Goal: Transaction & Acquisition: Book appointment/travel/reservation

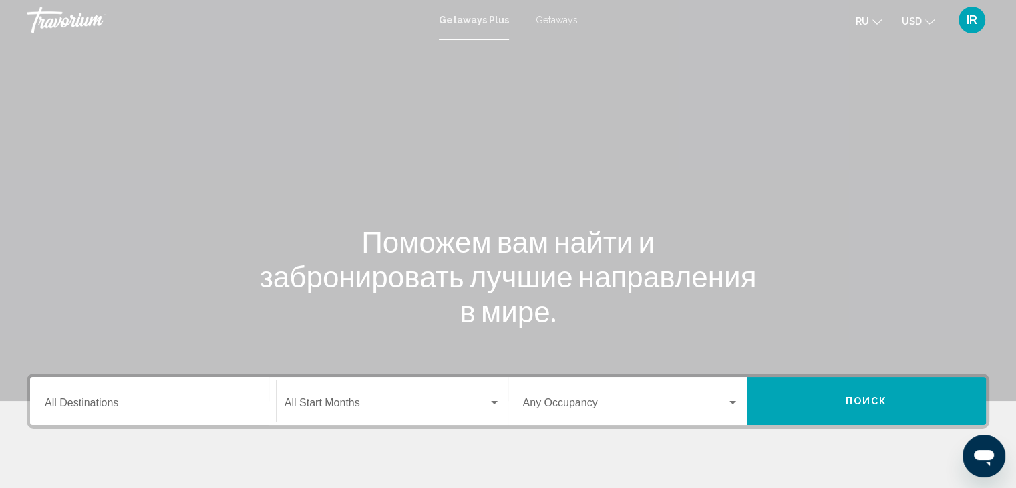
click at [873, 22] on icon "Change language" at bounding box center [876, 21] width 9 height 9
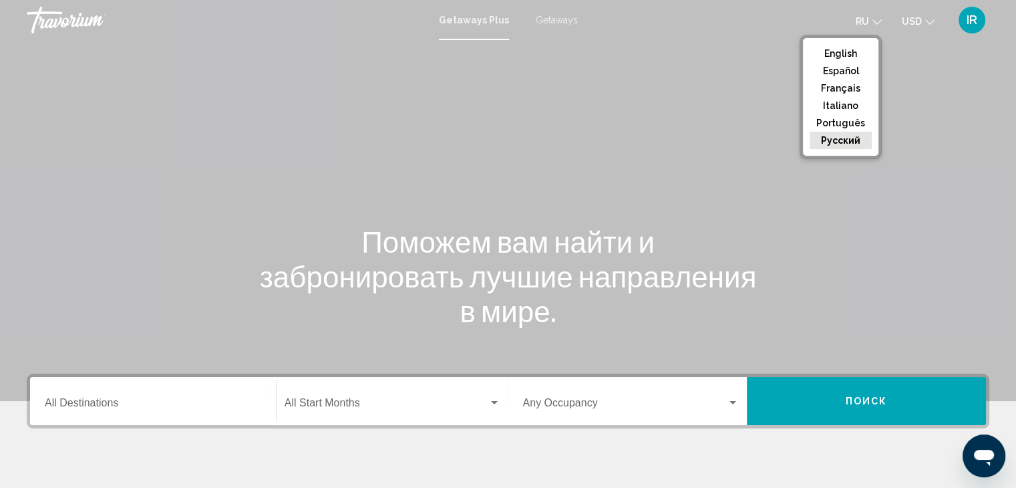
click at [832, 140] on button "русский" at bounding box center [841, 140] width 62 height 17
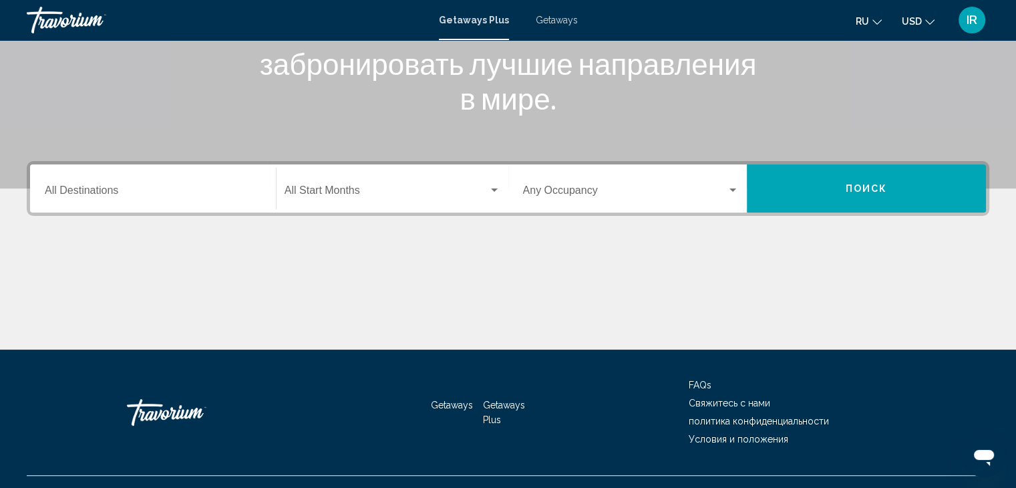
scroll to position [214, 0]
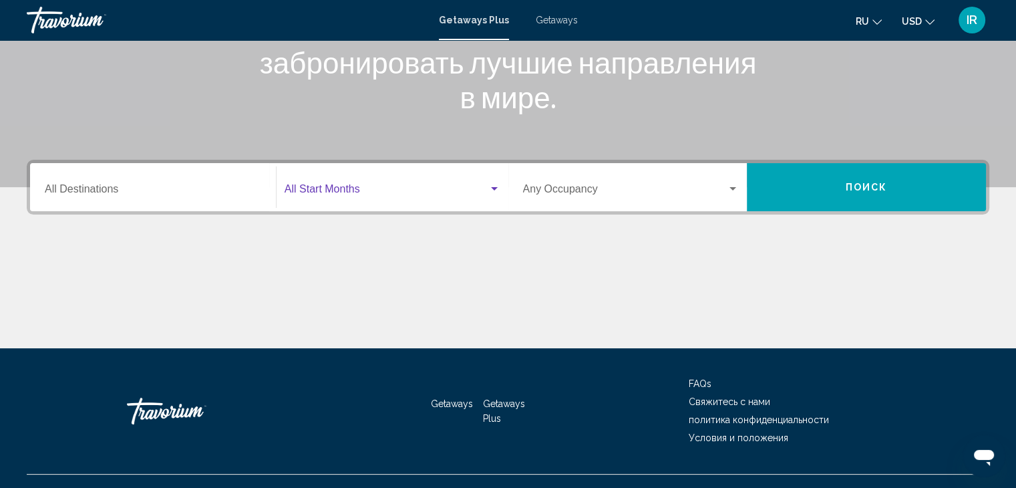
click at [498, 184] on div "Search widget" at bounding box center [494, 189] width 12 height 11
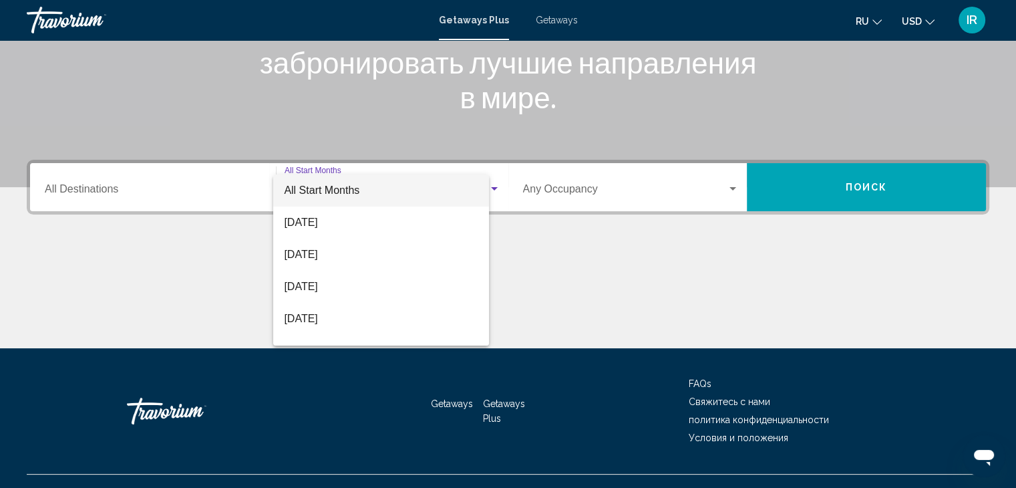
scroll to position [238, 0]
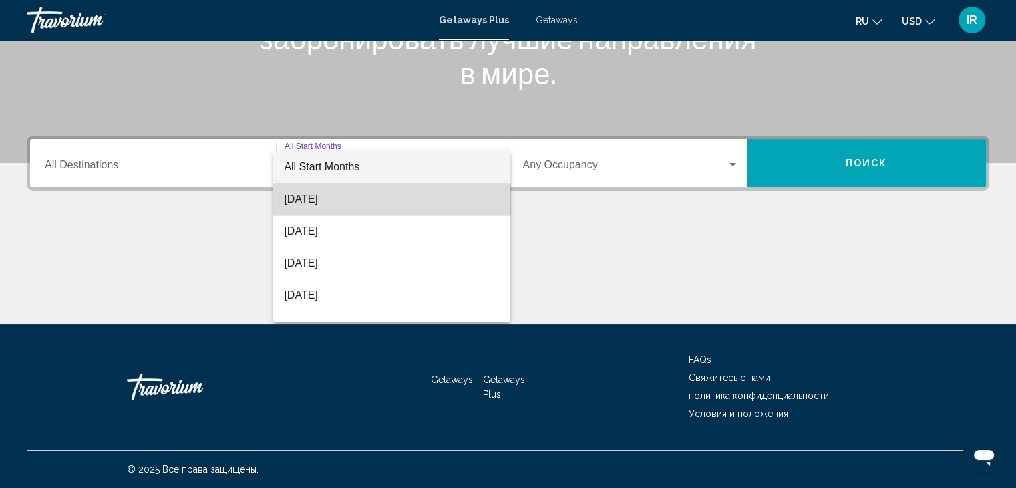
click at [452, 212] on span "[DATE]" at bounding box center [392, 199] width 216 height 32
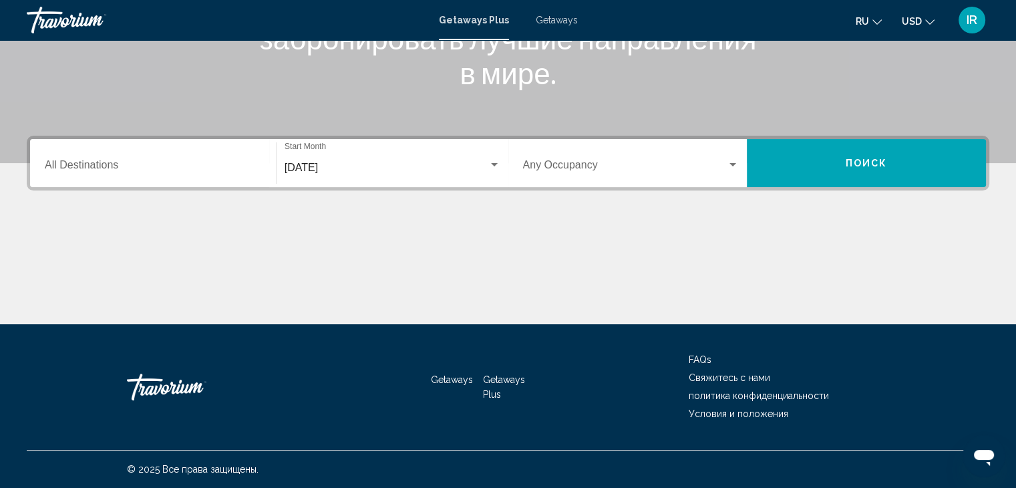
click at [203, 180] on div "Destination All Destinations" at bounding box center [153, 163] width 216 height 42
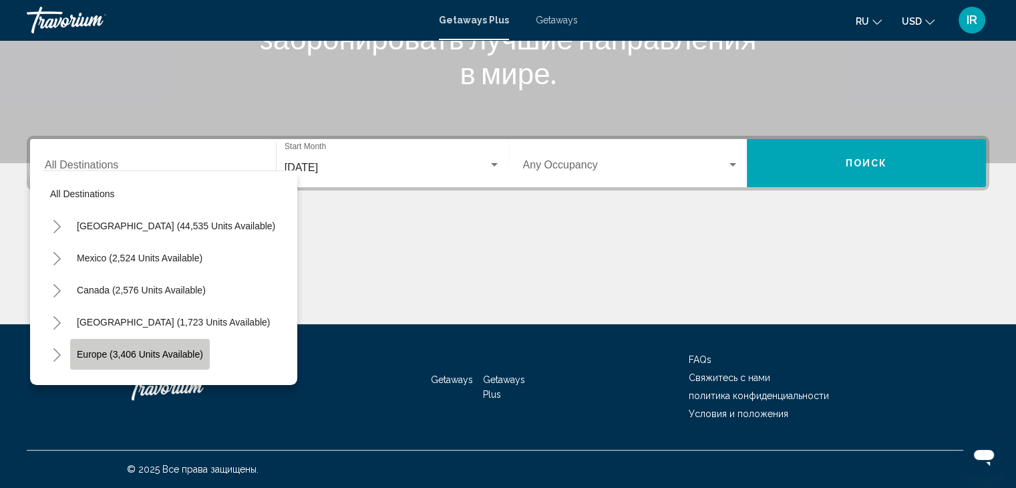
click at [192, 352] on span "Europe (3,406 units available)" at bounding box center [140, 354] width 126 height 11
type input "**********"
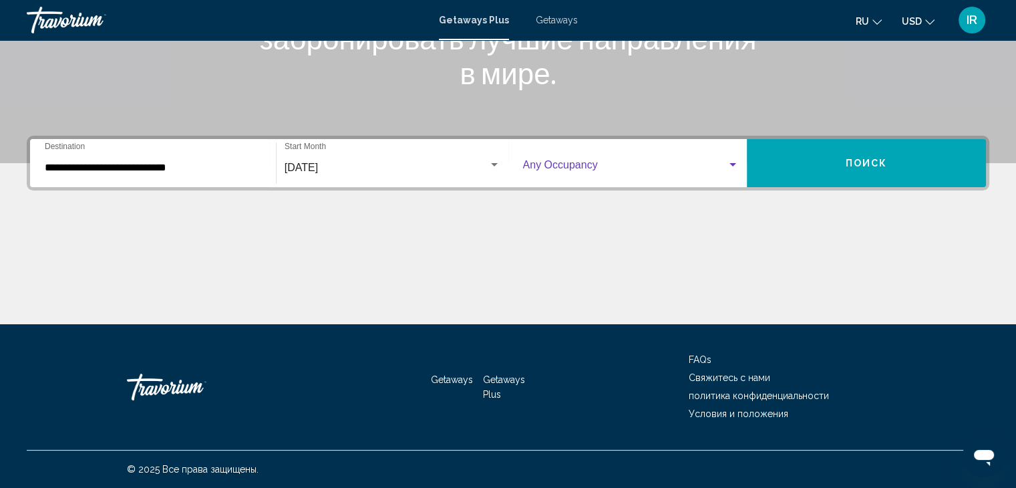
click at [735, 165] on div "Search widget" at bounding box center [732, 164] width 7 height 3
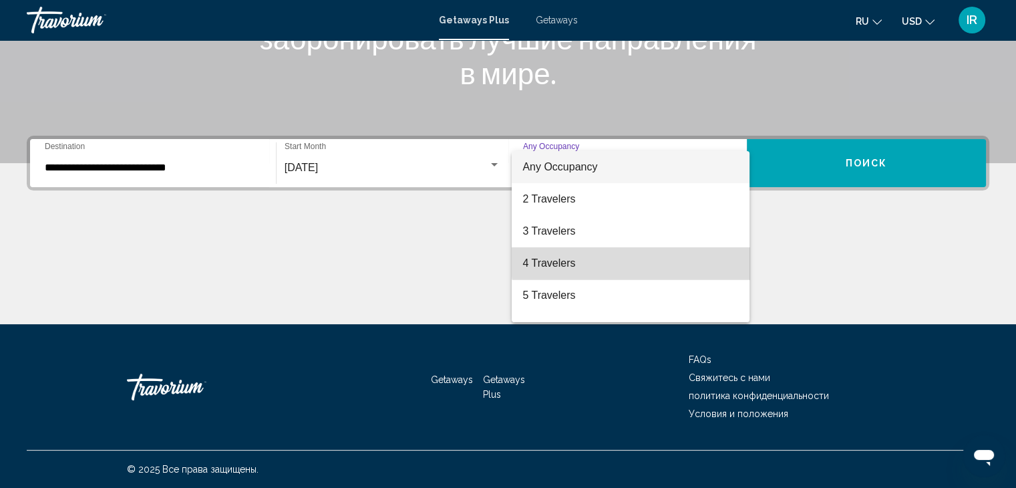
click at [693, 254] on span "4 Travelers" at bounding box center [630, 263] width 216 height 32
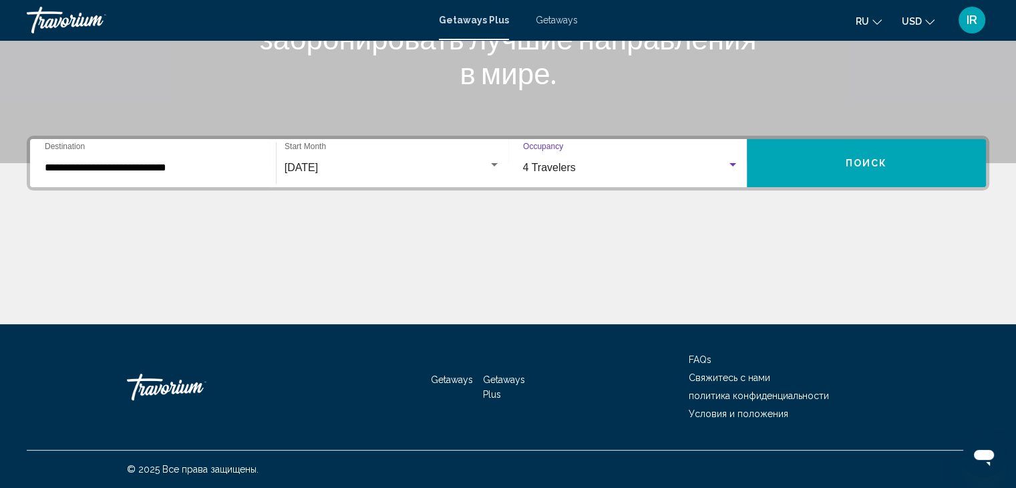
click at [731, 166] on div "Search widget" at bounding box center [733, 165] width 12 height 11
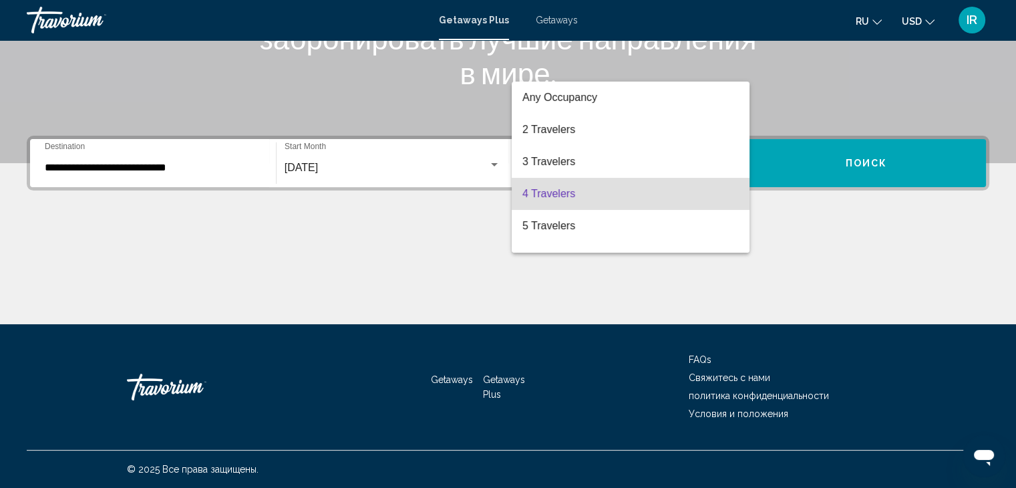
scroll to position [27, 0]
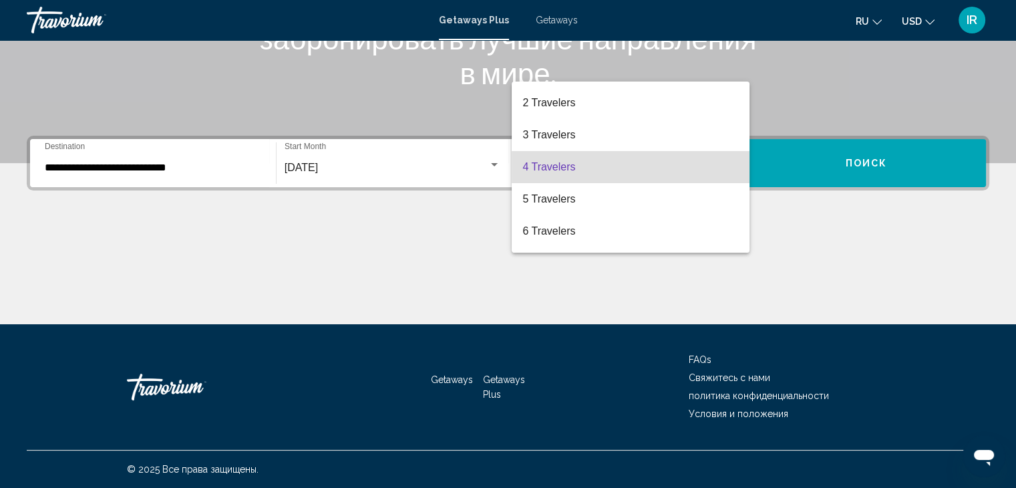
click at [802, 164] on div at bounding box center [508, 244] width 1016 height 488
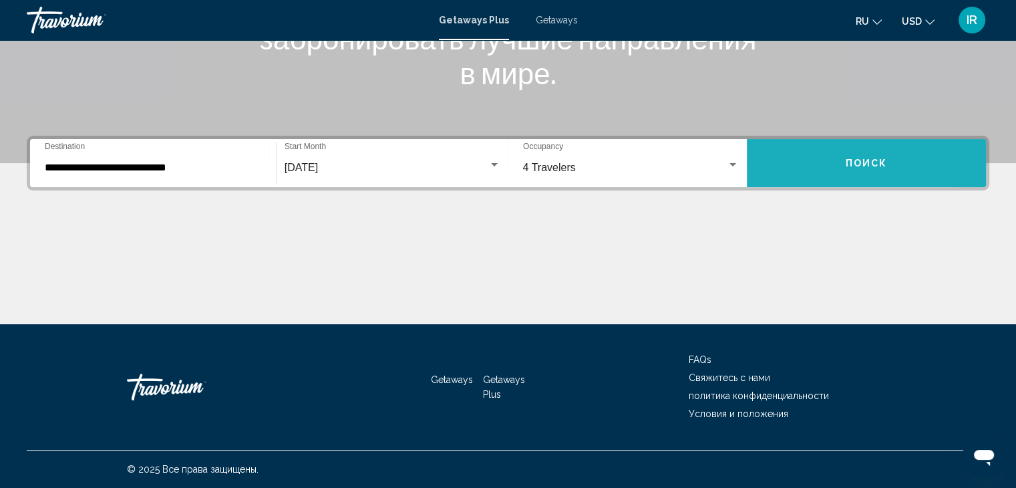
click at [802, 164] on button "Поиск" at bounding box center [866, 163] width 239 height 48
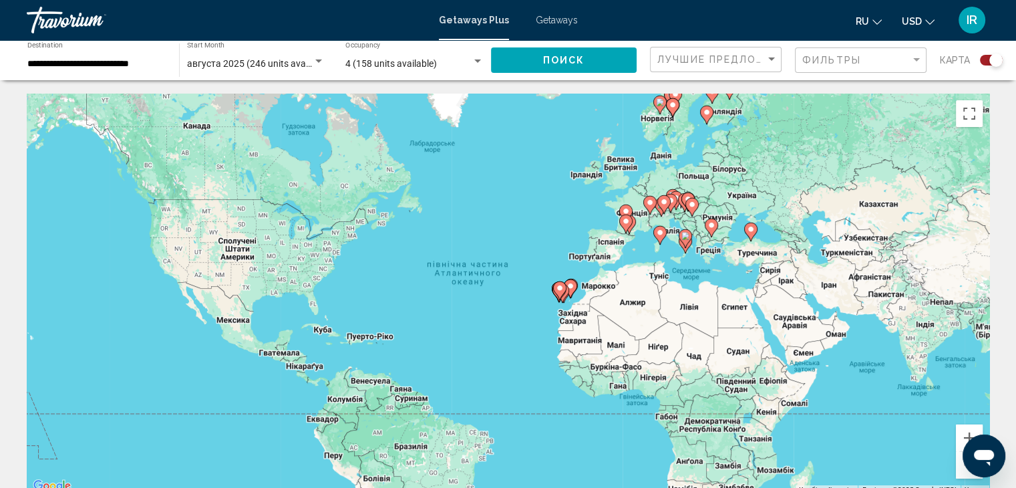
click at [715, 219] on gmp-advanced-marker "Main content" at bounding box center [711, 228] width 13 height 20
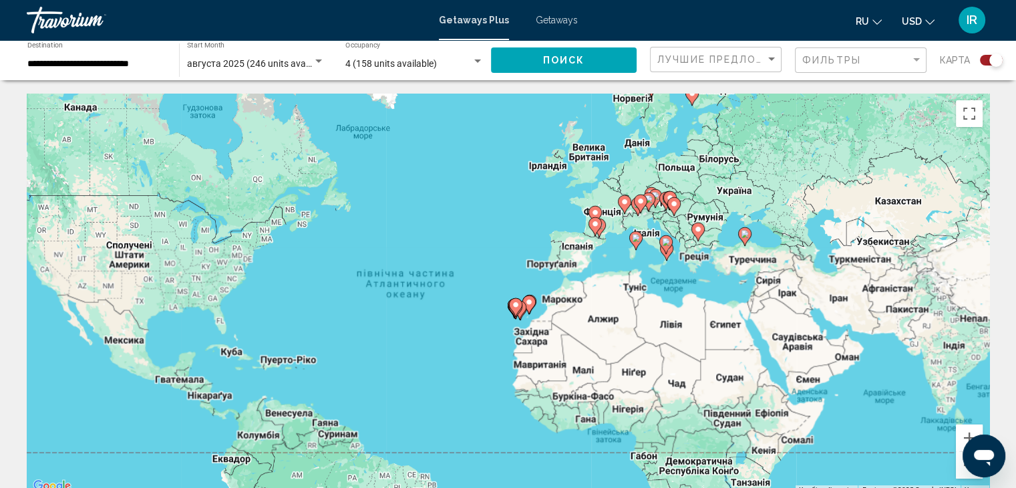
click at [715, 219] on div "Увімкніть режим перетягування за допомогою клавіатури, натиснувши Alt + Enter. …" at bounding box center [508, 294] width 963 height 401
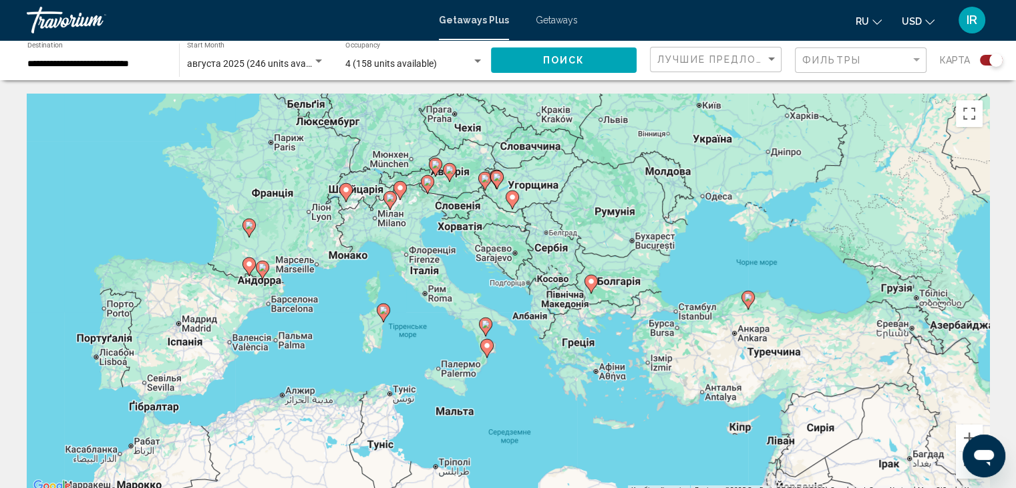
click at [558, 251] on div "Увімкніть режим перетягування за допомогою клавіатури, натиснувши Alt + Enter. …" at bounding box center [508, 294] width 963 height 401
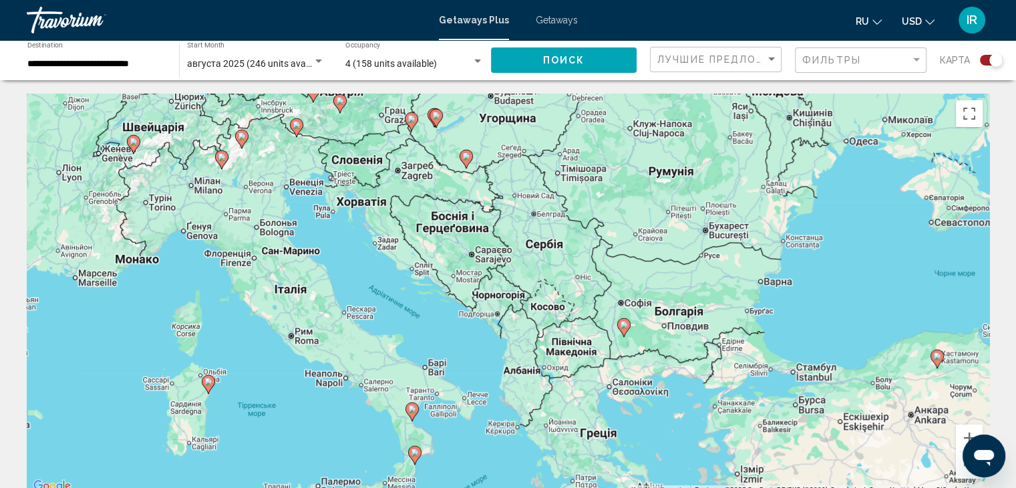
click at [131, 142] on image "Main content" at bounding box center [134, 142] width 8 height 8
type input "**********"
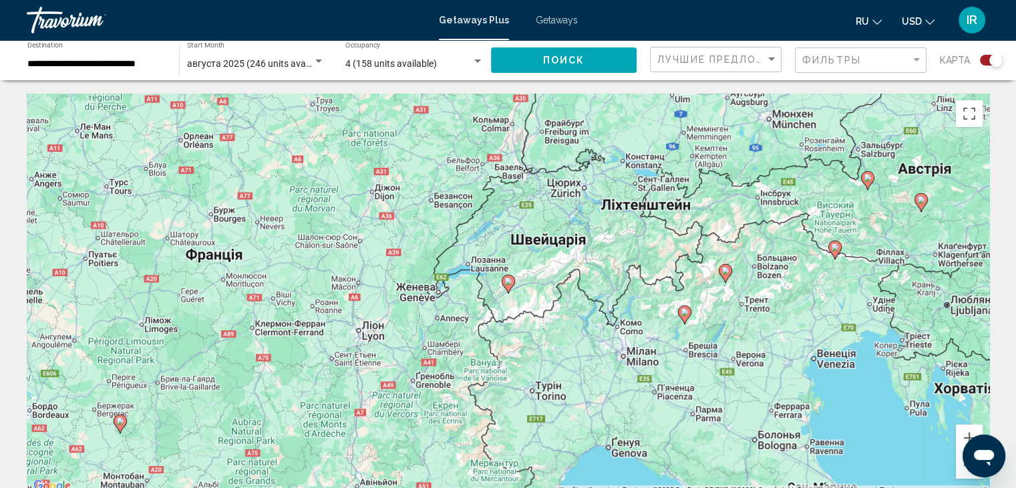
click at [506, 281] on image "Main content" at bounding box center [508, 281] width 8 height 8
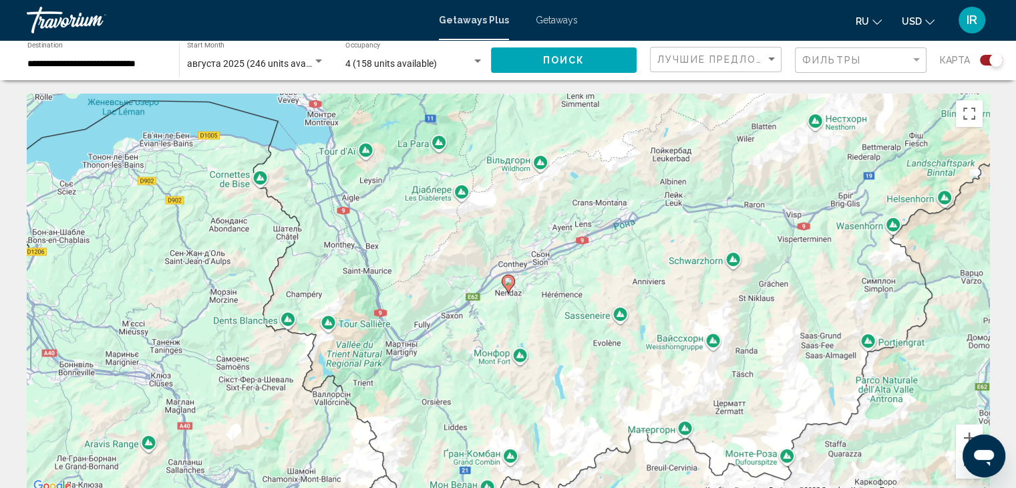
click at [508, 281] on image "Main content" at bounding box center [508, 281] width 8 height 8
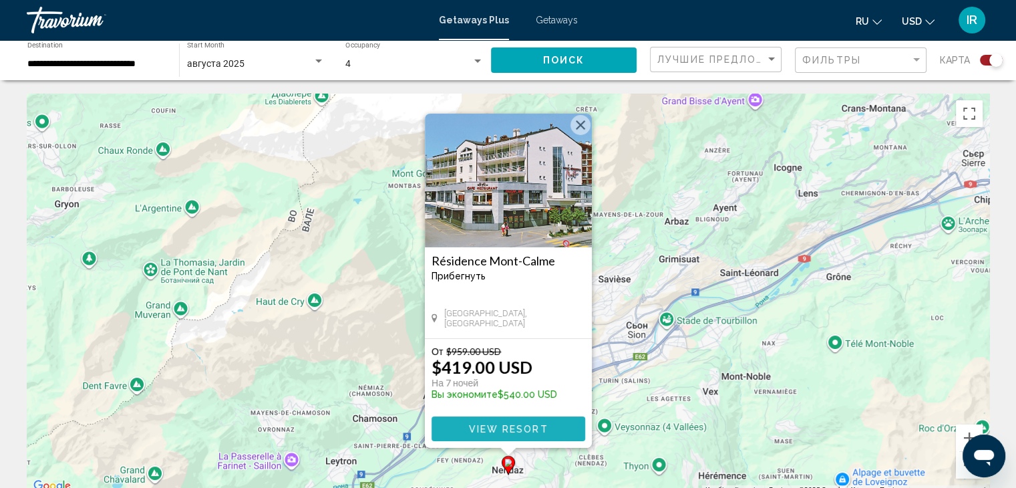
click at [554, 427] on button "View Resort" at bounding box center [509, 428] width 154 height 25
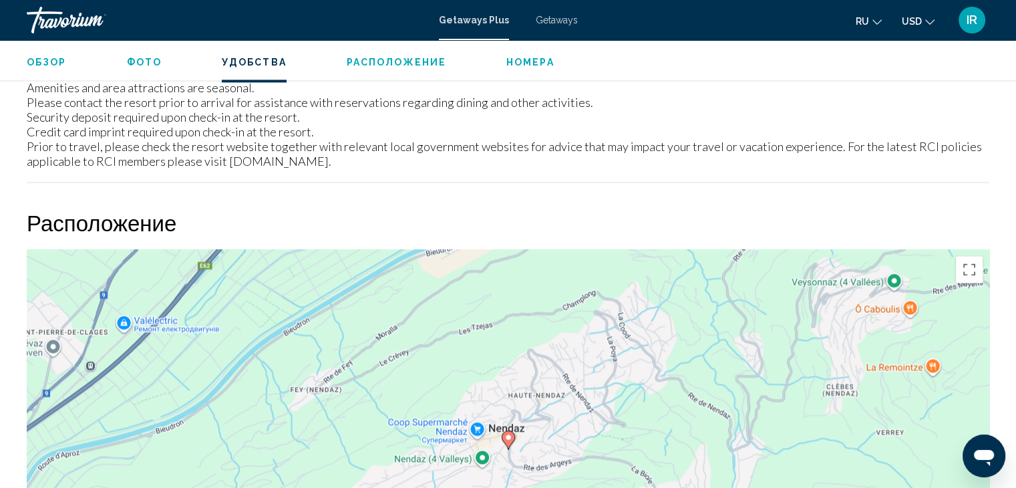
scroll to position [2004, 0]
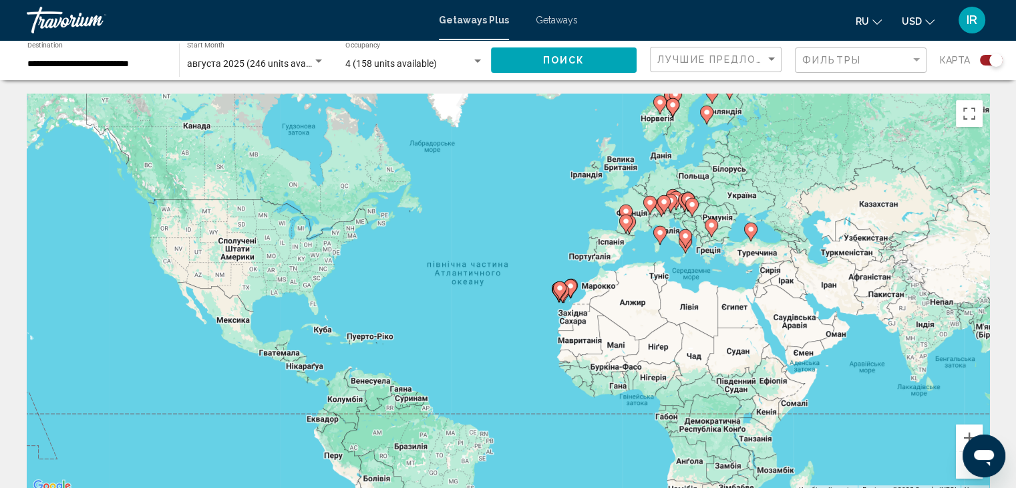
click at [688, 212] on gmp-advanced-marker "Main content" at bounding box center [691, 207] width 13 height 20
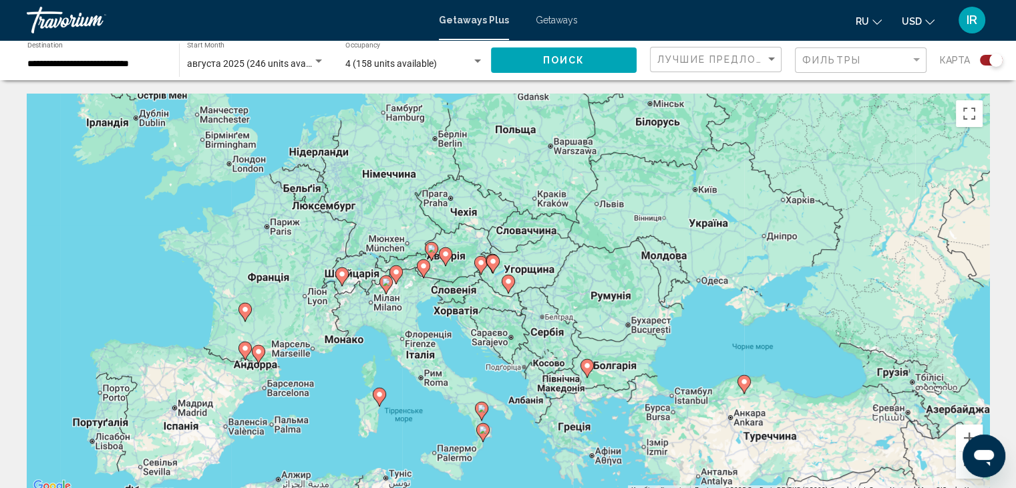
click at [456, 285] on div "Увімкніть режим перетягування за допомогою клавіатури, натиснувши Alt + Enter. …" at bounding box center [508, 294] width 963 height 401
click at [456, 271] on div "Увімкніть режим перетягування за допомогою клавіатури, натиснувши Alt + Enter. …" at bounding box center [508, 294] width 963 height 401
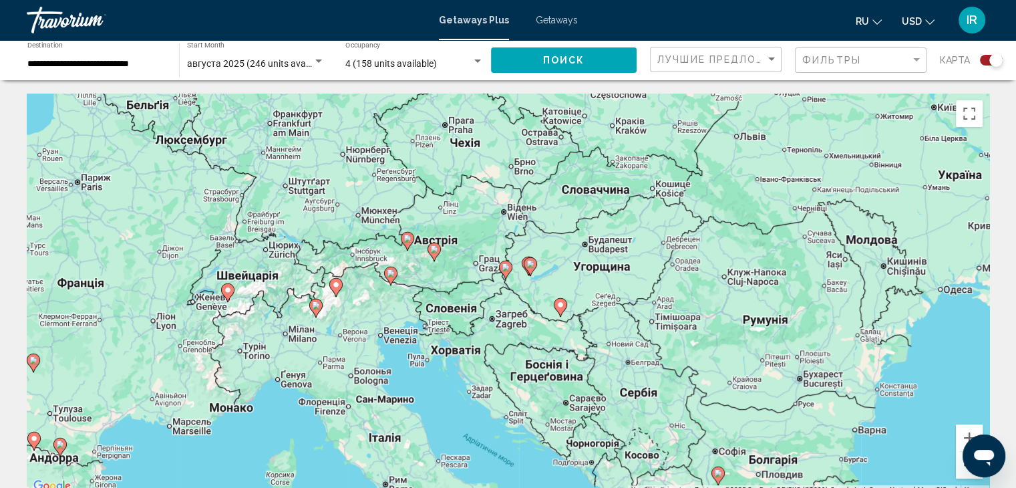
click at [406, 241] on image "Main content" at bounding box center [407, 238] width 8 height 8
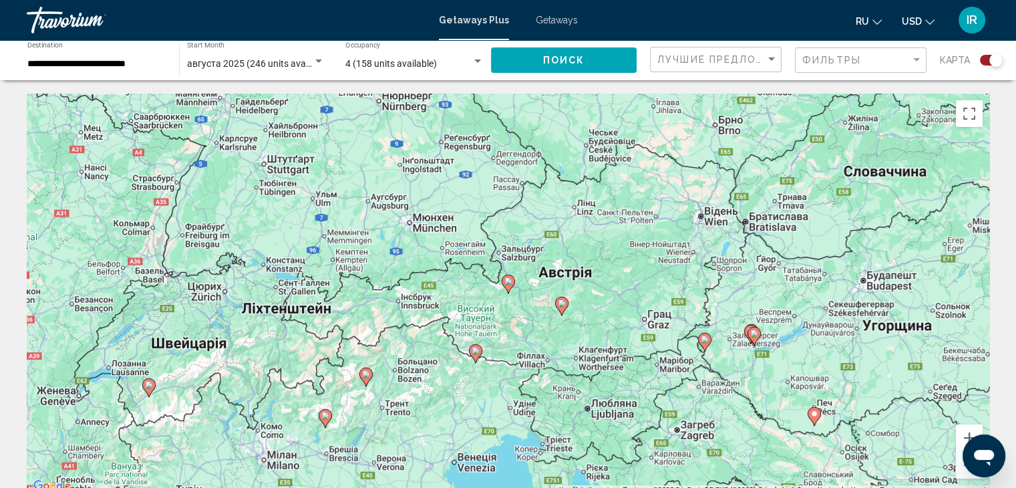
click at [892, 131] on div "Увімкніть режим перетягування за допомогою клавіатури, натиснувши Alt + Enter. …" at bounding box center [508, 294] width 963 height 401
click at [562, 313] on icon "Main content" at bounding box center [561, 306] width 13 height 19
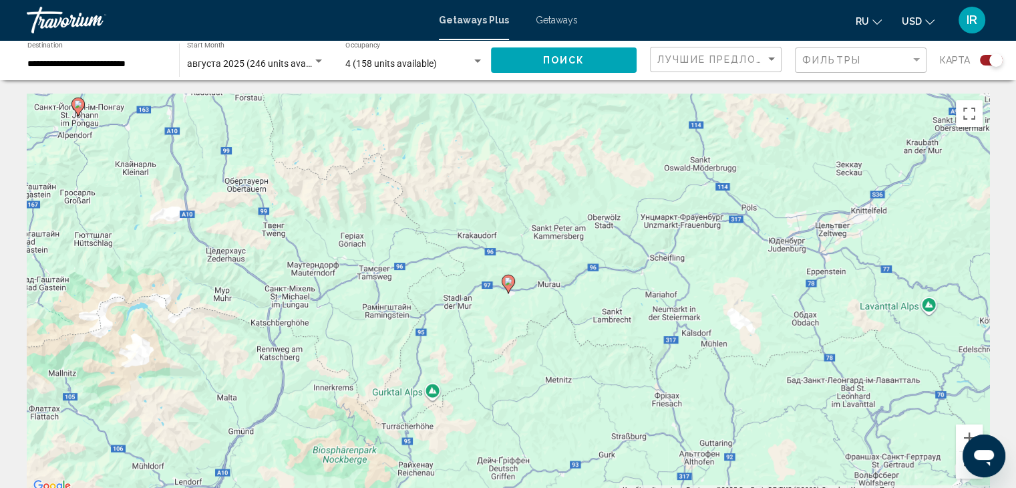
click at [508, 282] on image "Main content" at bounding box center [508, 281] width 8 height 8
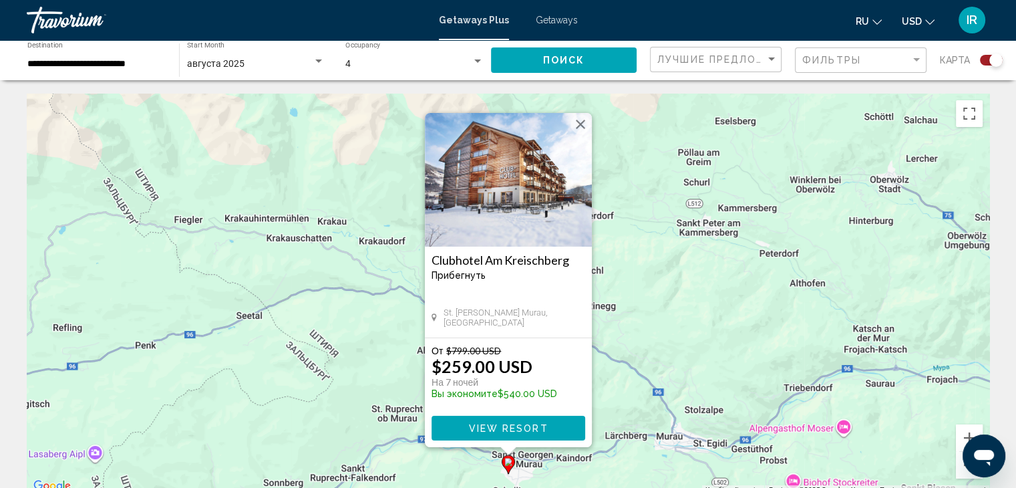
click at [582, 122] on button "Закрити" at bounding box center [580, 124] width 20 height 20
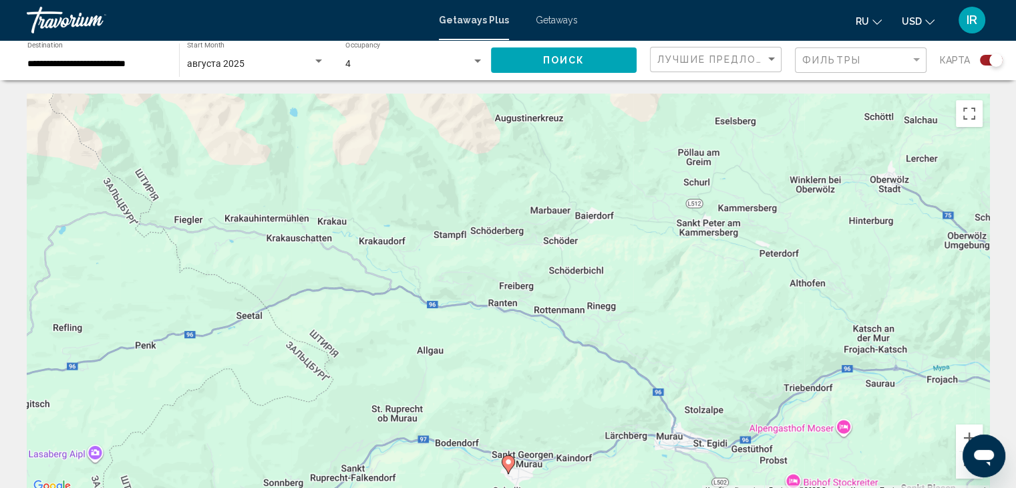
click at [991, 57] on div "Search widget" at bounding box center [995, 59] width 13 height 13
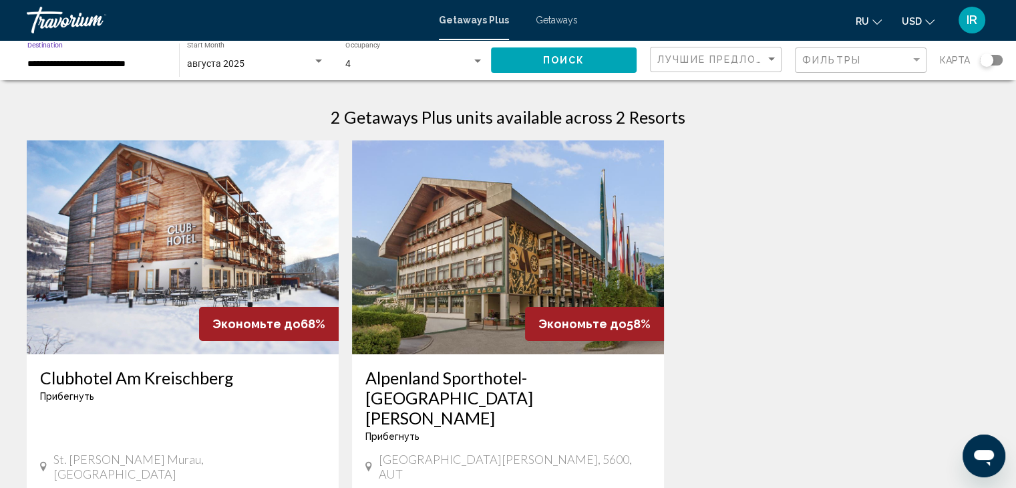
click at [145, 65] on input "**********" at bounding box center [96, 64] width 138 height 11
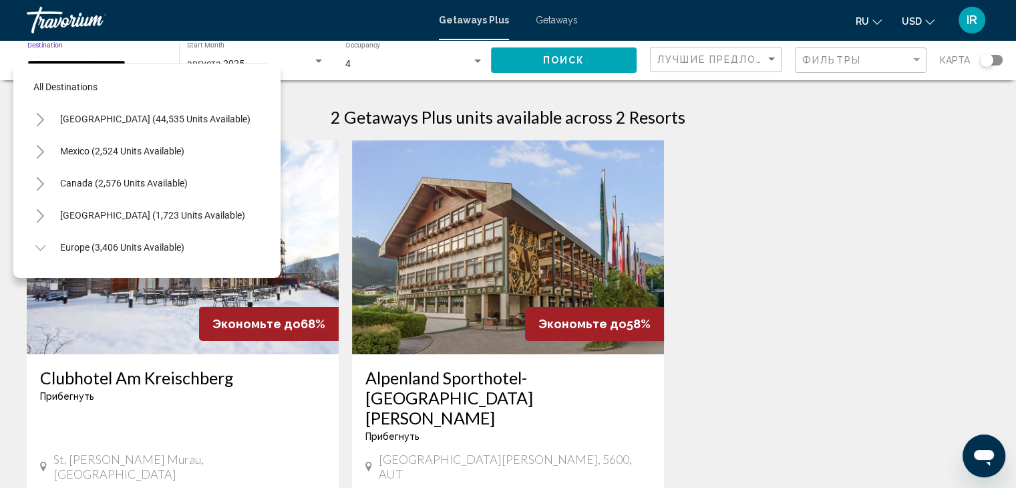
scroll to position [148, 0]
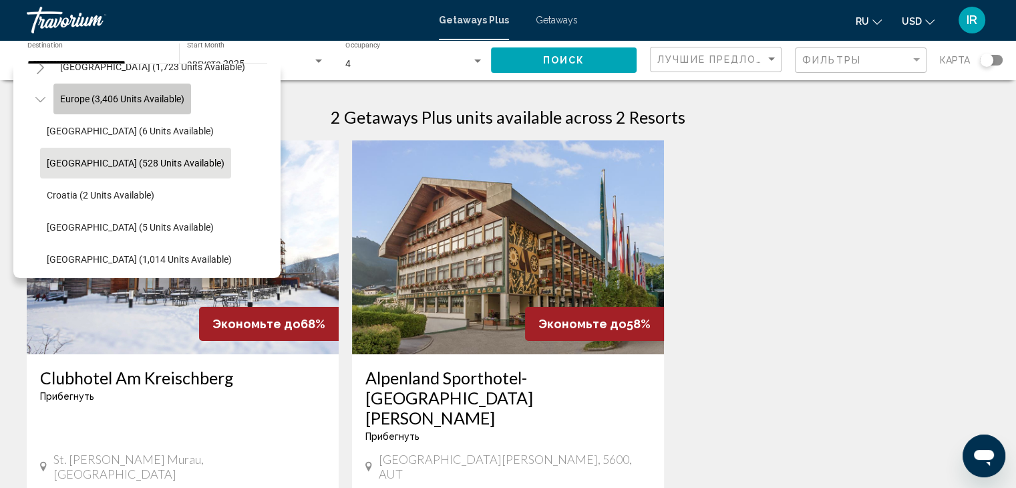
click at [145, 100] on span "Europe (3,406 units available)" at bounding box center [122, 99] width 124 height 11
type input "**********"
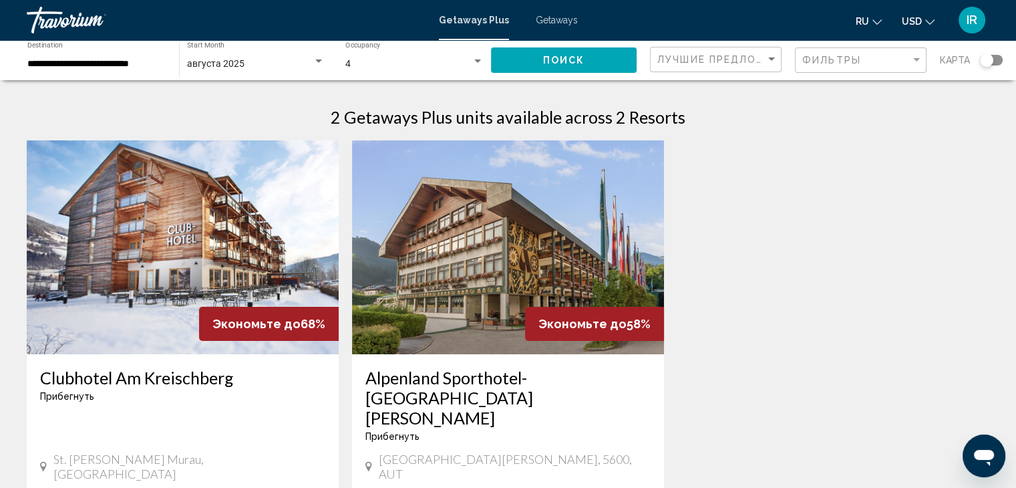
click at [553, 20] on span "Getaways" at bounding box center [557, 20] width 42 height 11
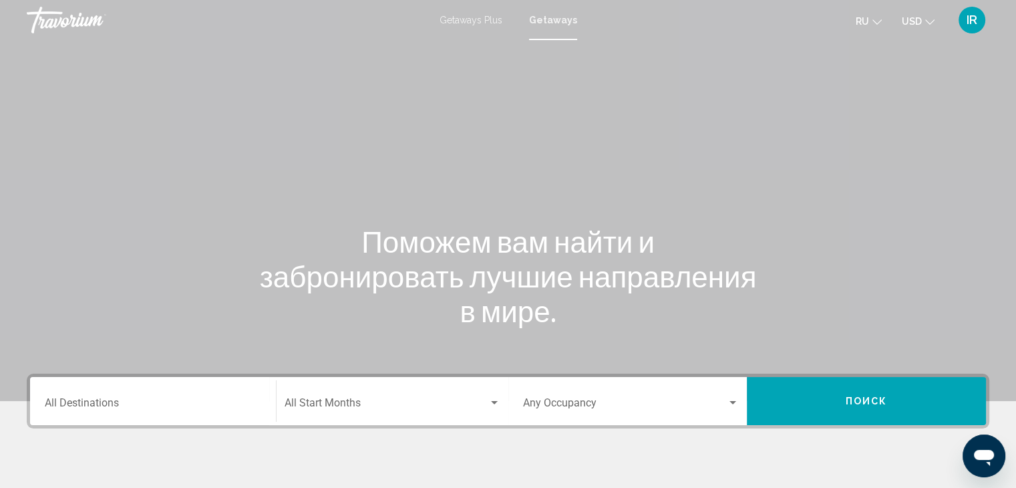
click at [148, 396] on div "Destination All Destinations" at bounding box center [153, 401] width 216 height 42
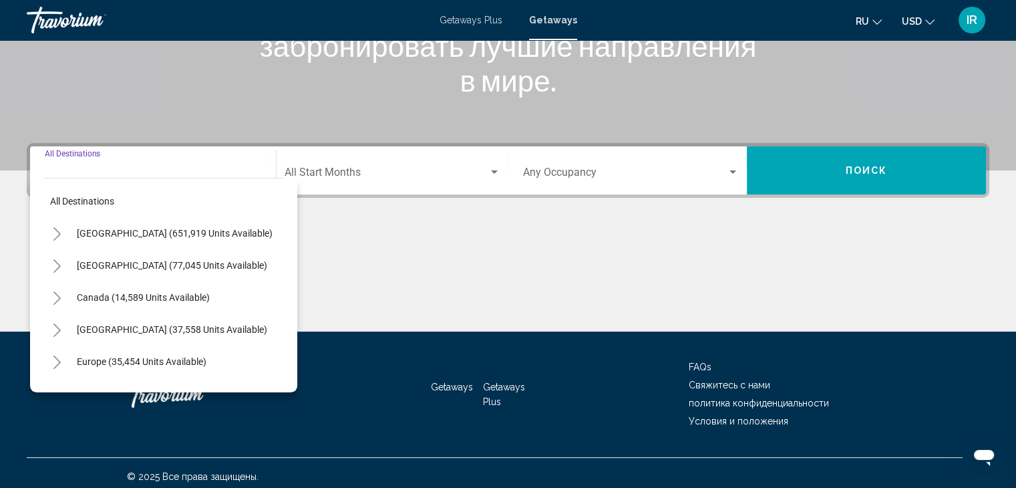
scroll to position [238, 0]
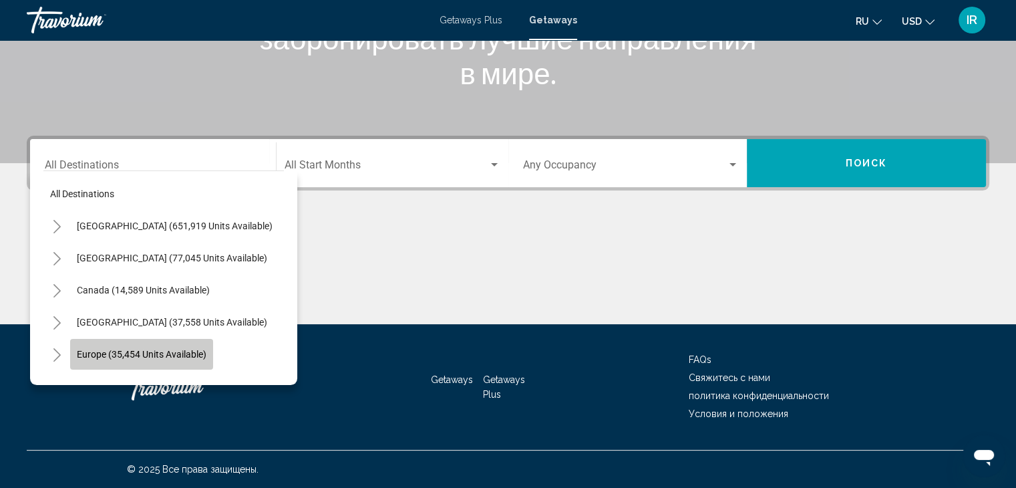
click at [200, 349] on span "Europe (35,454 units available)" at bounding box center [142, 354] width 130 height 11
type input "**********"
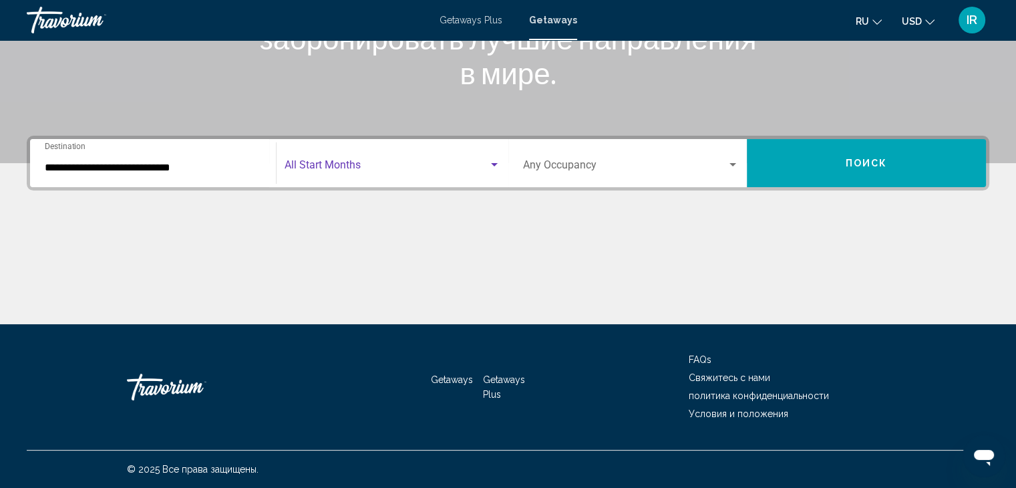
click at [490, 160] on div "Search widget" at bounding box center [494, 165] width 12 height 11
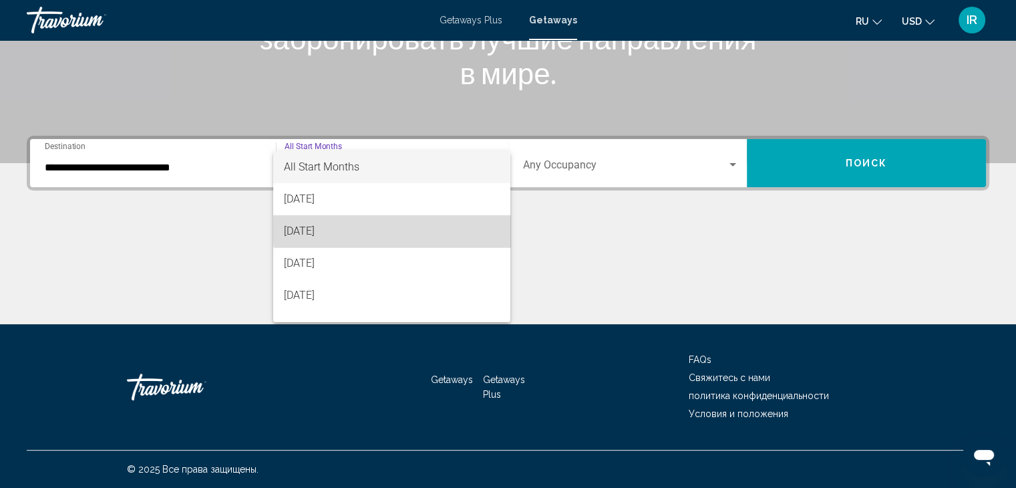
click at [433, 228] on span "[DATE]" at bounding box center [392, 231] width 216 height 32
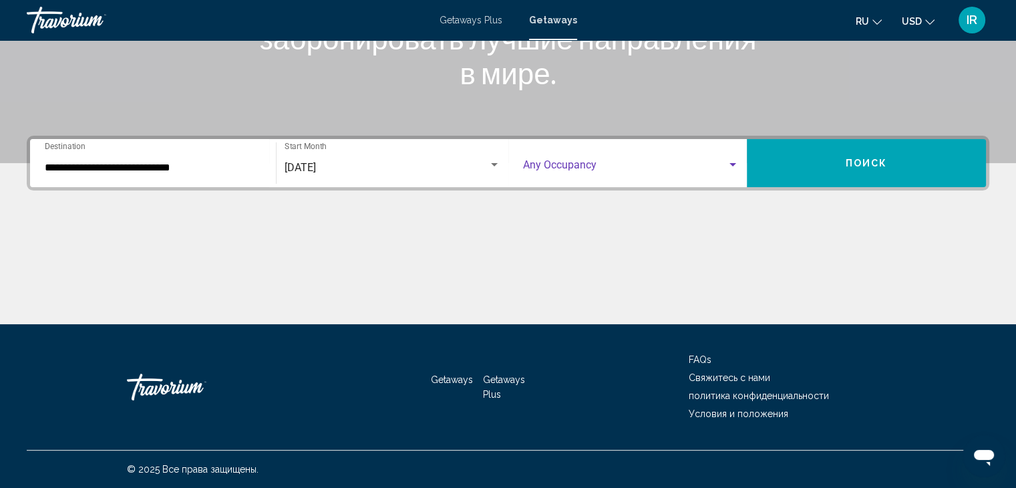
click at [735, 161] on div "Search widget" at bounding box center [733, 165] width 12 height 11
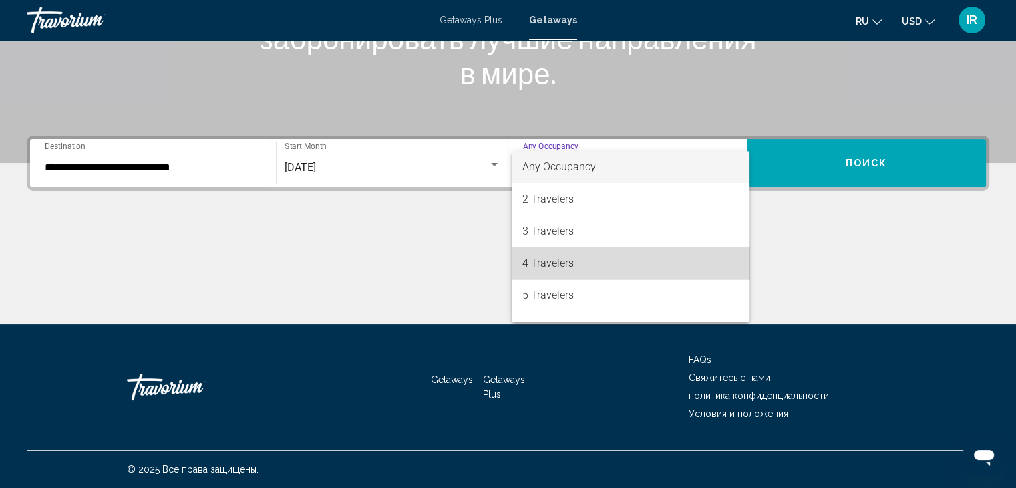
click at [671, 267] on span "4 Travelers" at bounding box center [630, 263] width 216 height 32
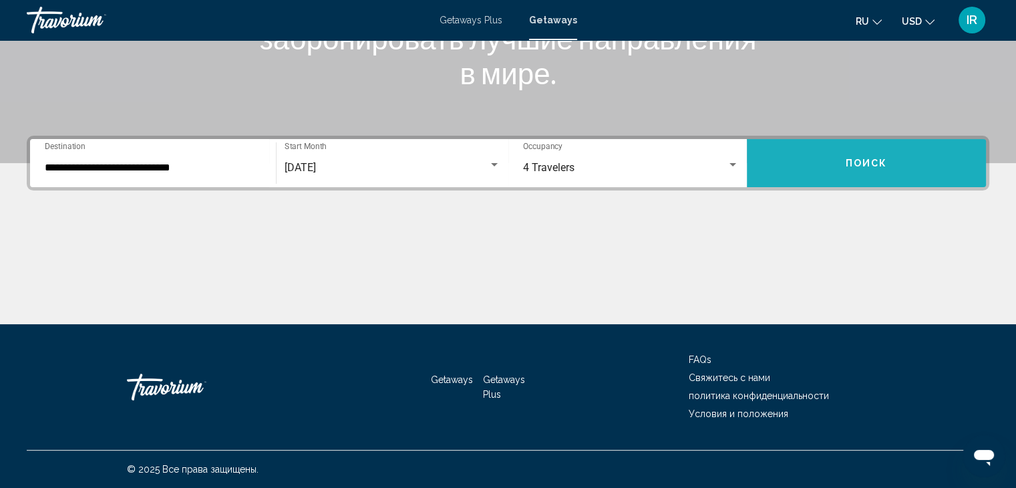
click at [871, 167] on span "Поиск" at bounding box center [867, 163] width 42 height 11
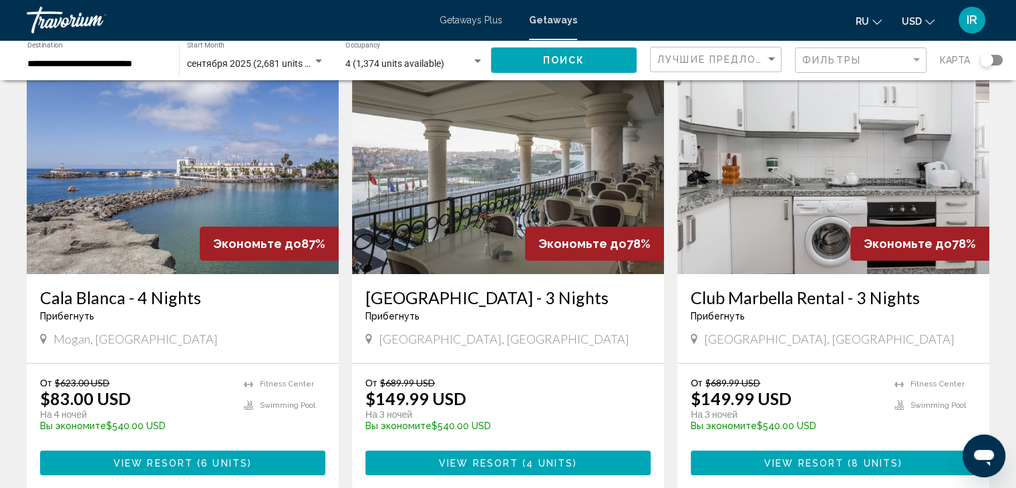
scroll to position [107, 0]
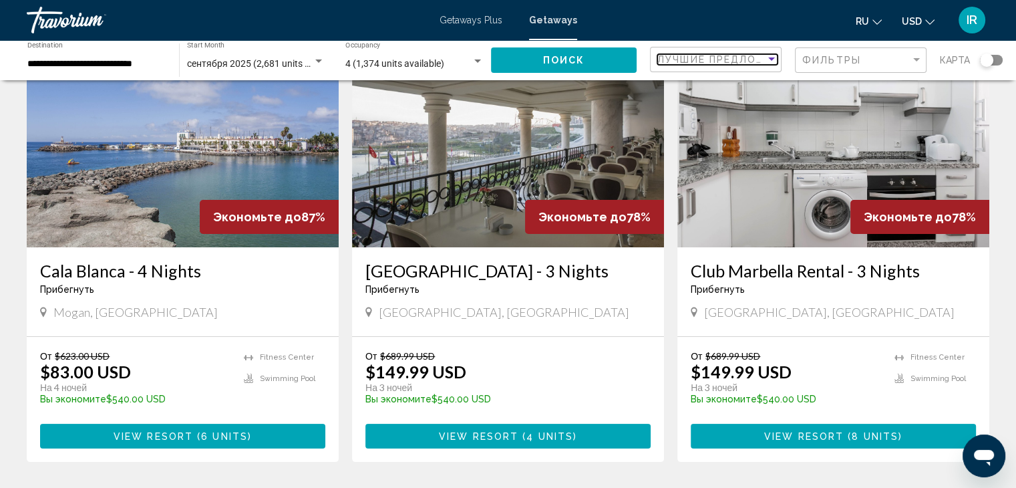
click at [767, 57] on div "Sort by" at bounding box center [771, 59] width 12 height 11
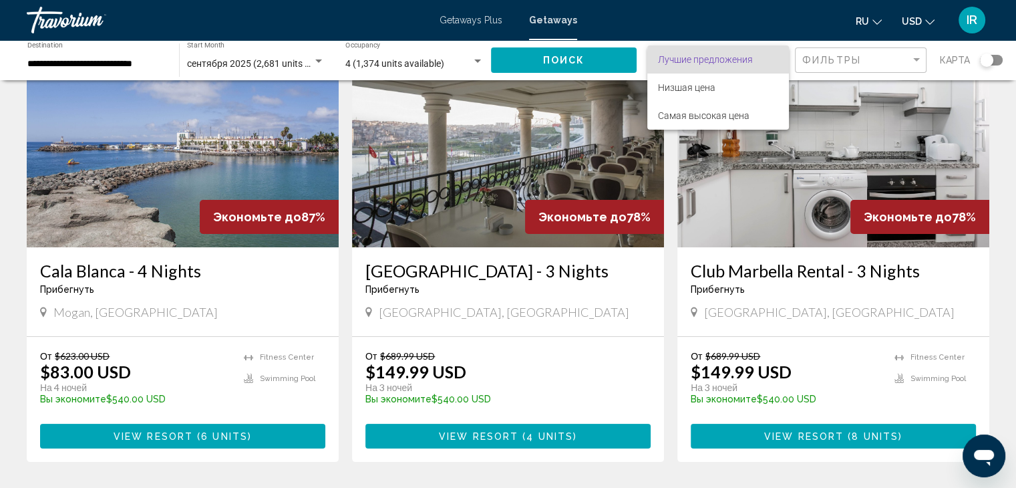
click at [914, 63] on div at bounding box center [508, 244] width 1016 height 488
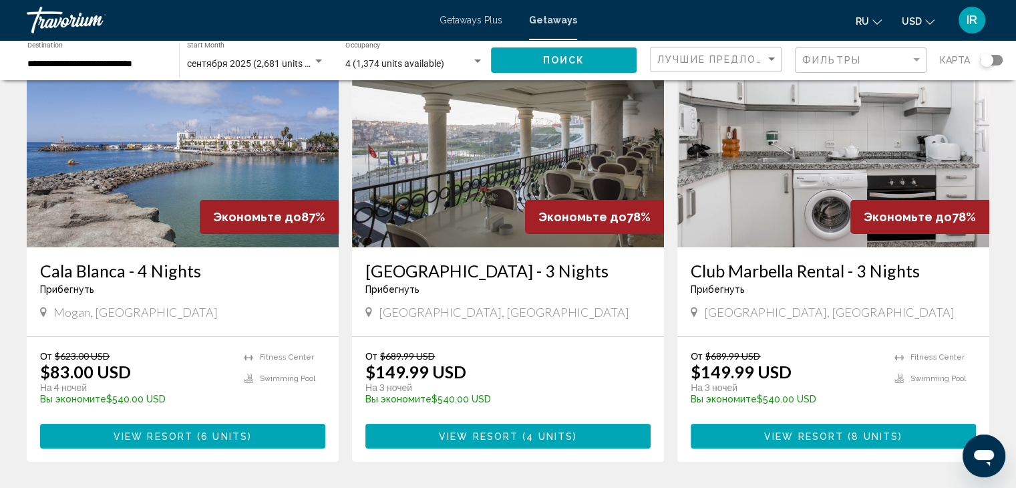
click at [922, 59] on mat-form-field "Фильтры" at bounding box center [861, 60] width 132 height 26
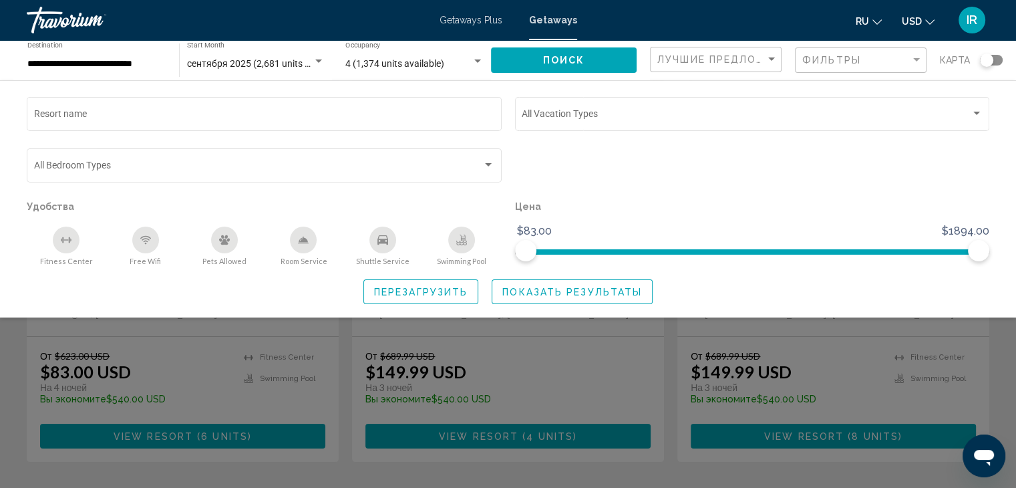
click at [558, 17] on span "Getaways" at bounding box center [553, 20] width 48 height 11
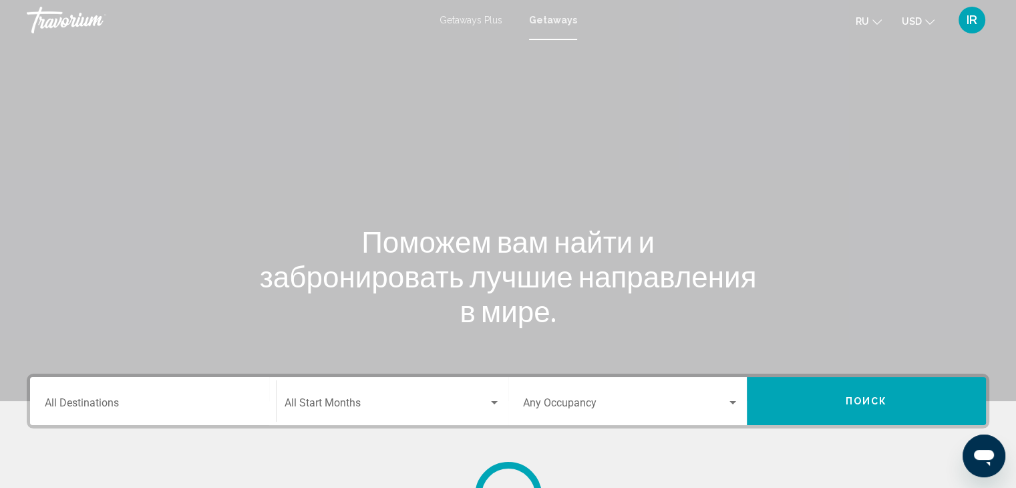
click at [558, 17] on span "Getaways" at bounding box center [553, 20] width 48 height 11
click at [161, 407] on input "Destination All Destinations" at bounding box center [153, 405] width 216 height 12
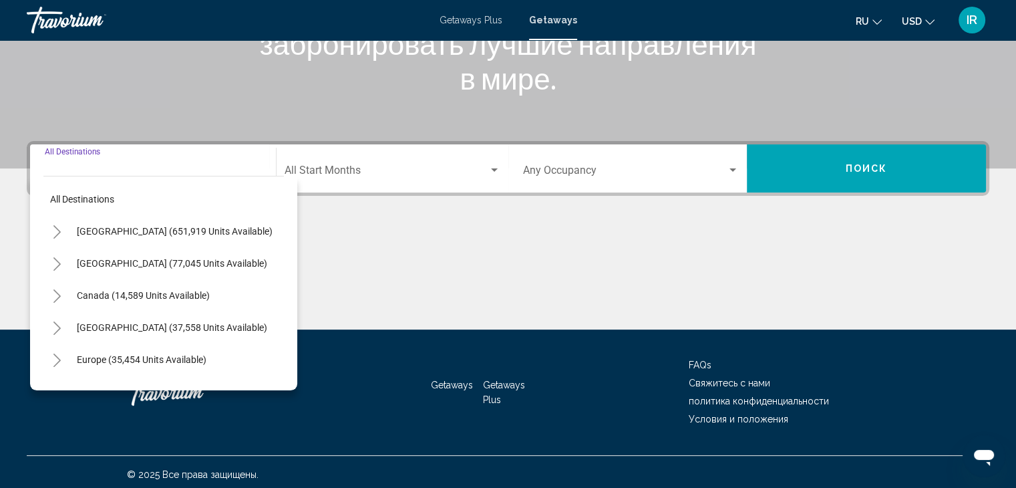
scroll to position [238, 0]
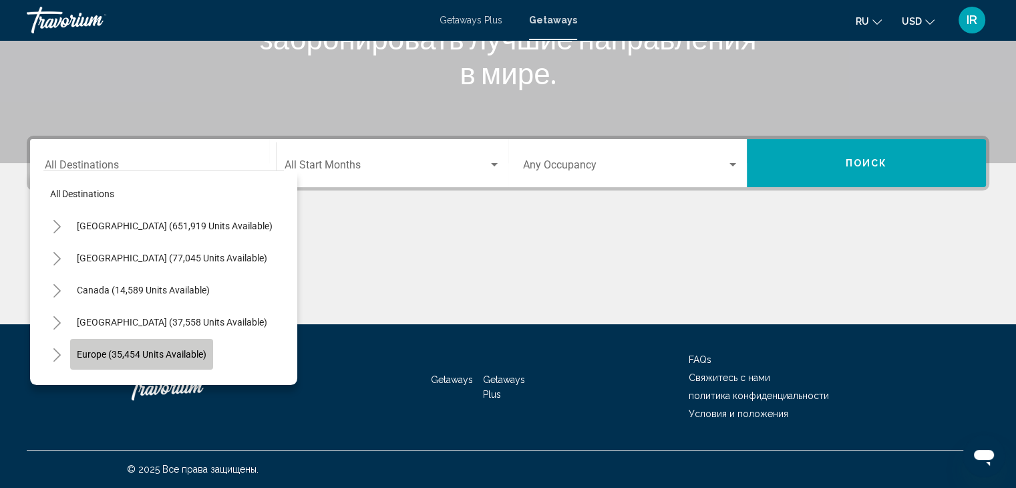
click at [171, 349] on span "Europe (35,454 units available)" at bounding box center [142, 354] width 130 height 11
type input "**********"
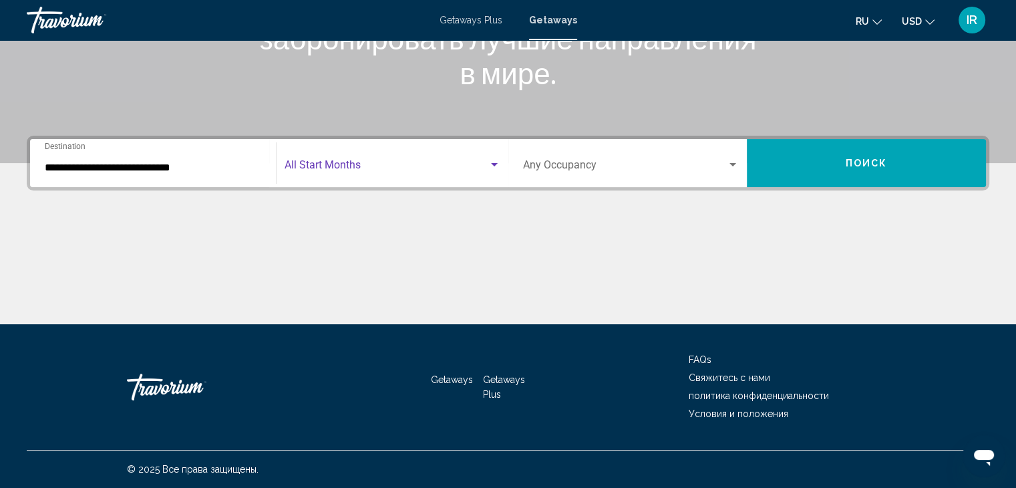
click at [494, 164] on div "Search widget" at bounding box center [494, 164] width 7 height 3
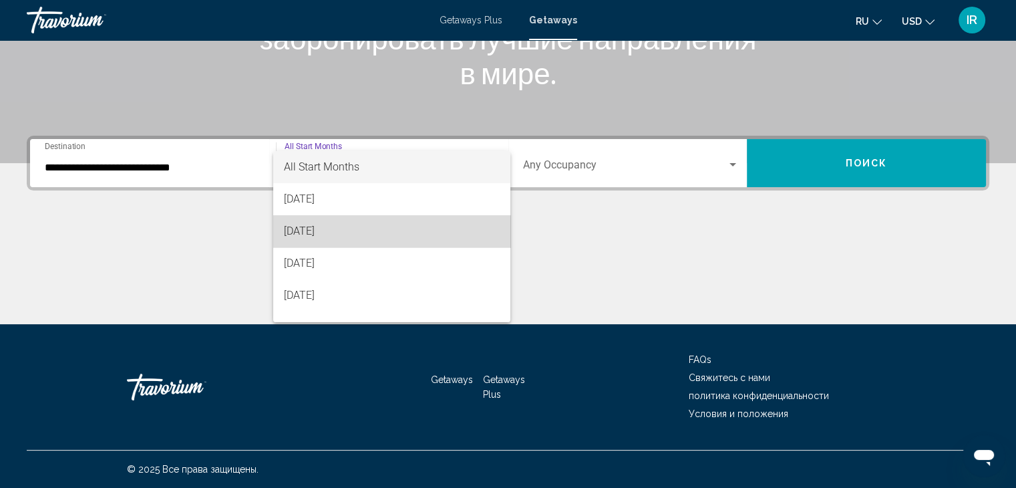
click at [452, 237] on span "[DATE]" at bounding box center [392, 231] width 216 height 32
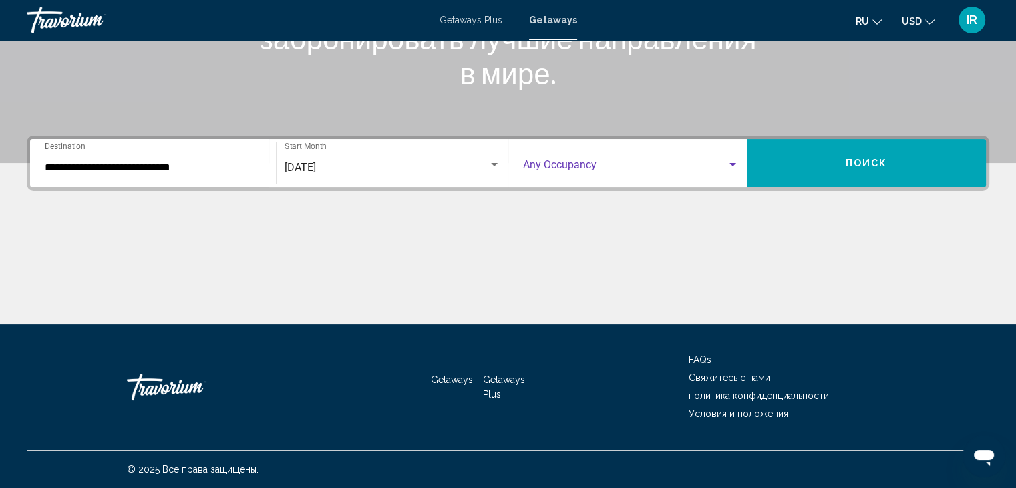
click at [732, 160] on div "Search widget" at bounding box center [733, 165] width 12 height 11
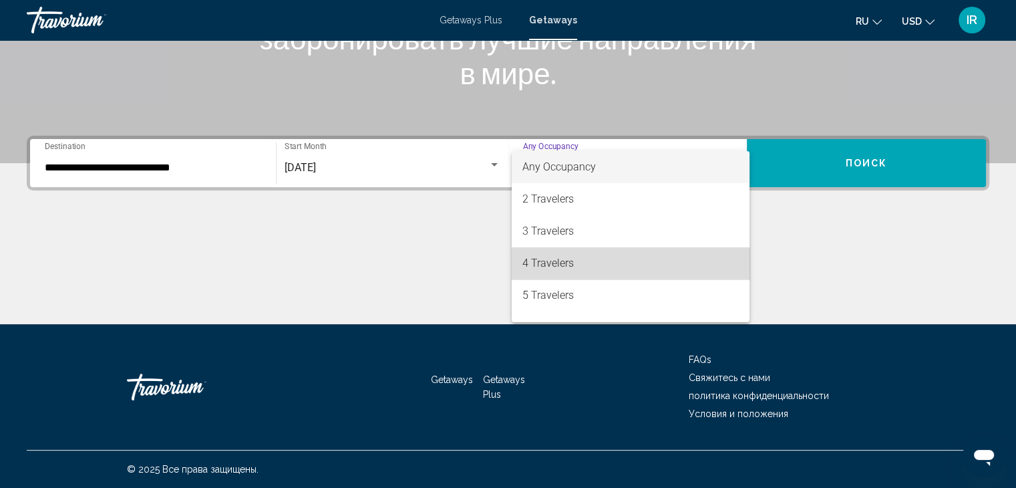
click at [676, 265] on span "4 Travelers" at bounding box center [630, 263] width 216 height 32
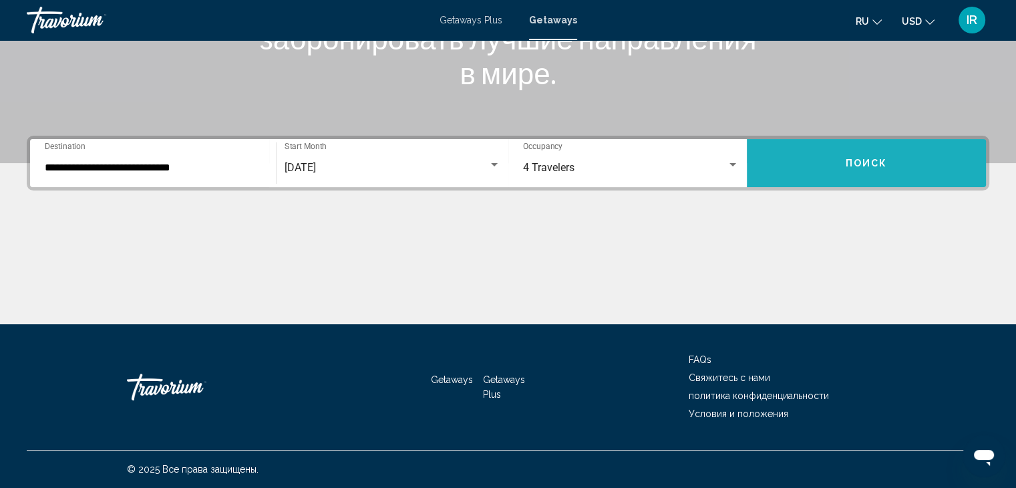
click at [867, 160] on span "Поиск" at bounding box center [867, 163] width 42 height 11
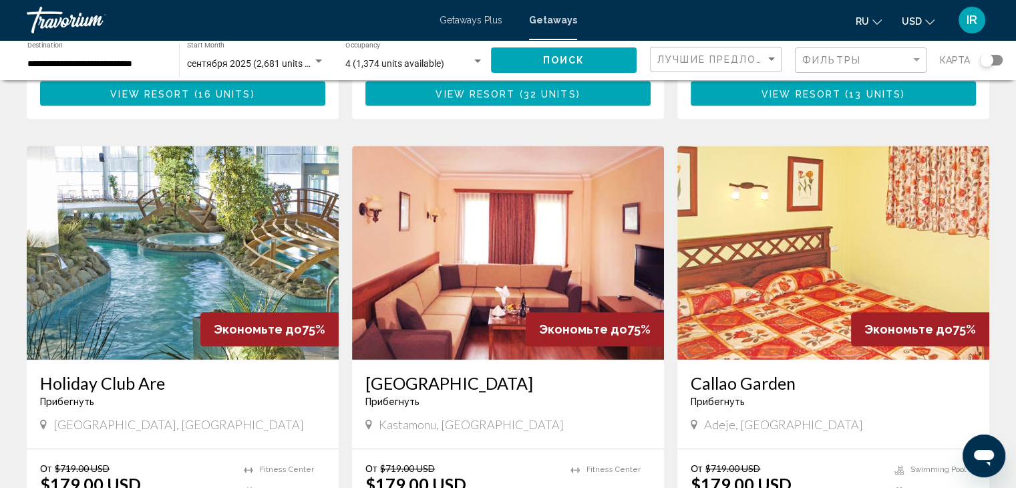
scroll to position [1416, 0]
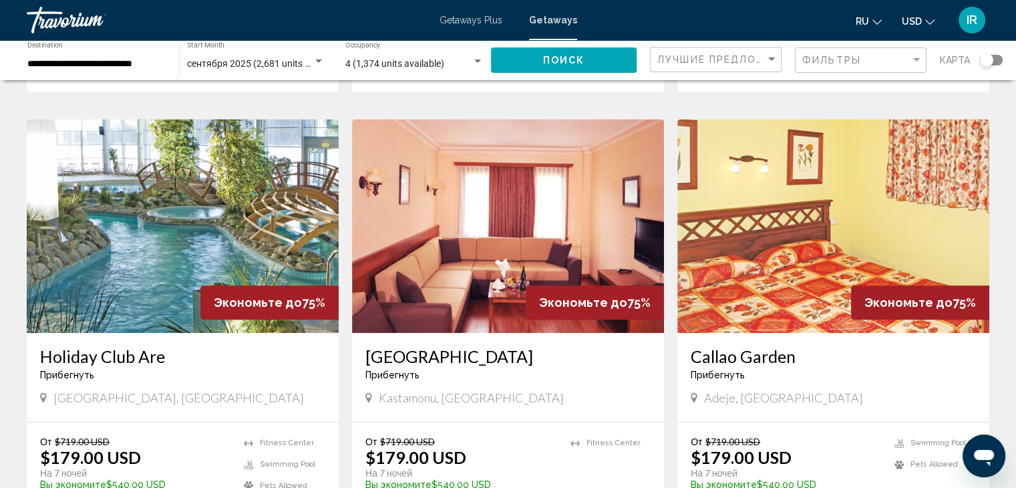
drag, startPoint x: 735, startPoint y: 442, endPoint x: 814, endPoint y: 193, distance: 261.3
click at [814, 193] on img "Main content" at bounding box center [833, 226] width 312 height 214
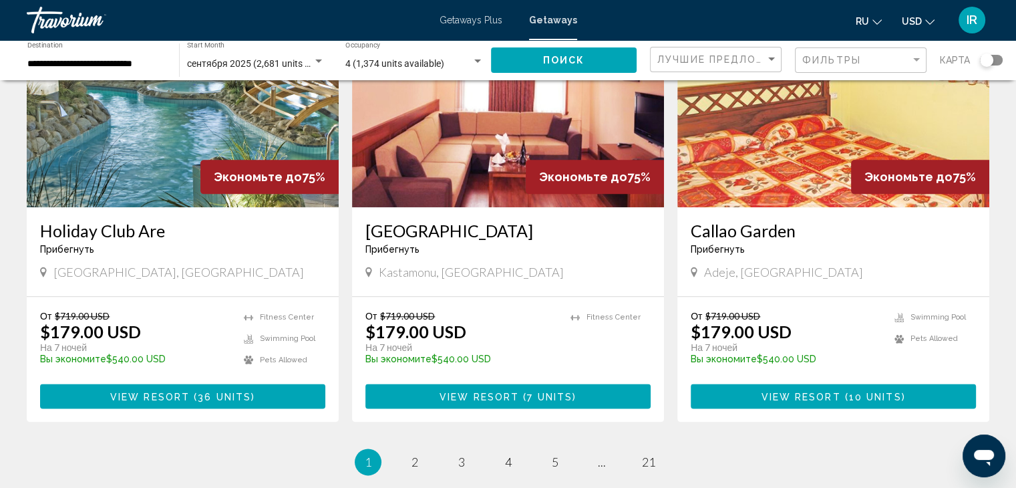
scroll to position [1576, 0]
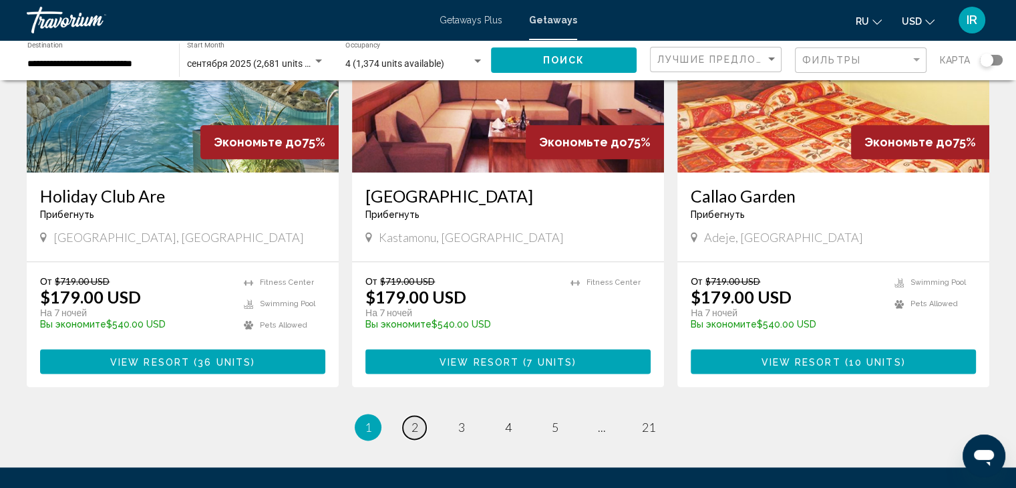
click at [409, 415] on link "page 2" at bounding box center [414, 426] width 23 height 23
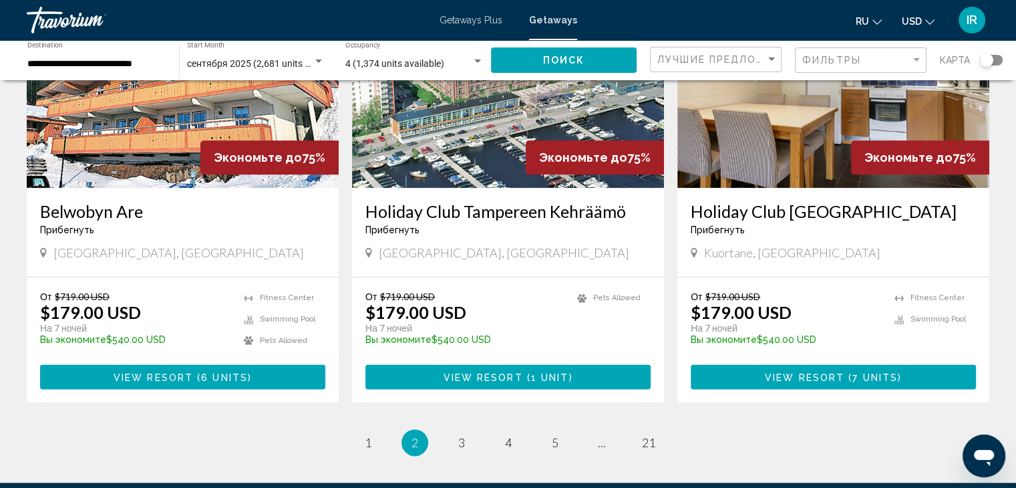
scroll to position [1576, 0]
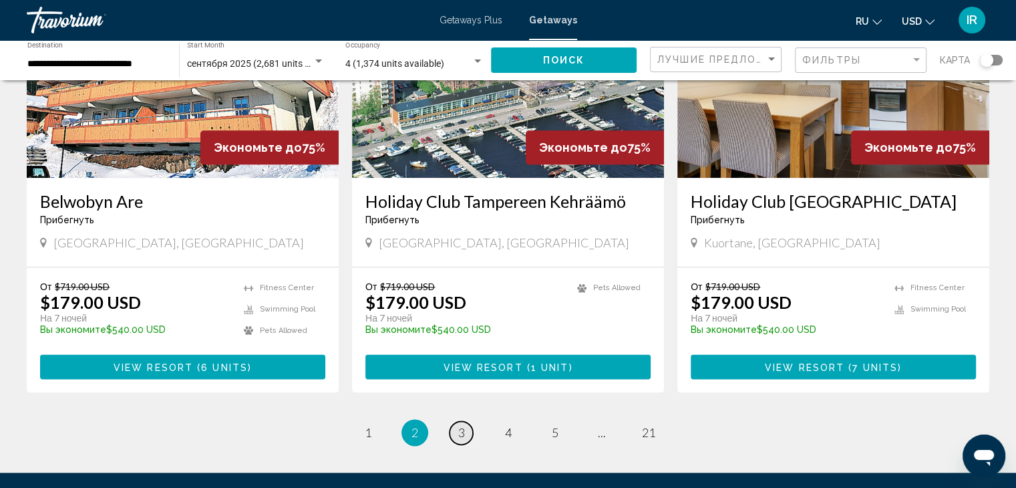
click at [462, 425] on span "3" at bounding box center [461, 432] width 7 height 15
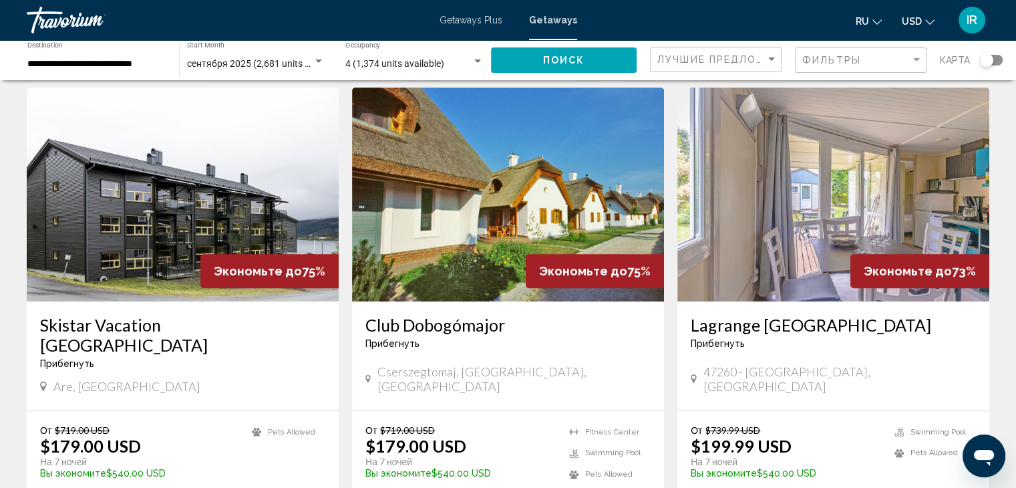
scroll to position [534, 0]
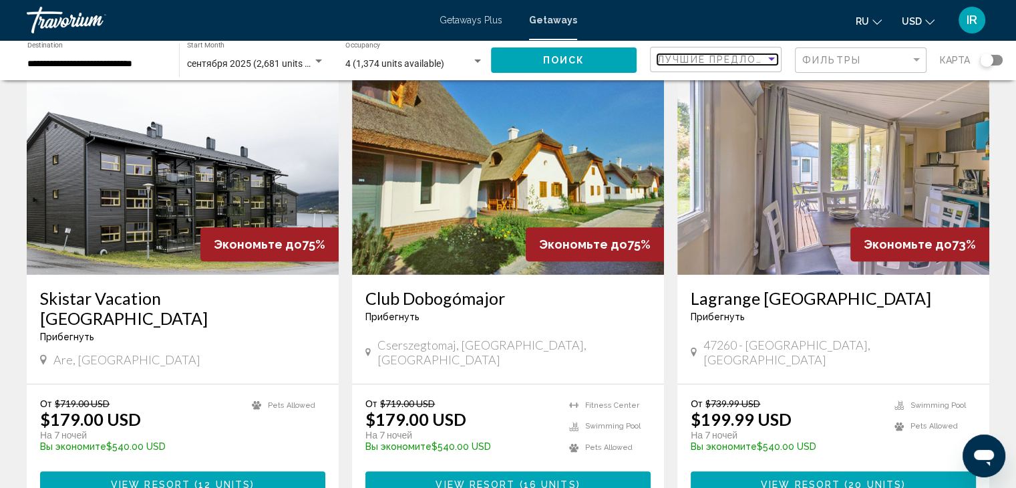
click at [766, 57] on div "Sort by" at bounding box center [771, 59] width 12 height 11
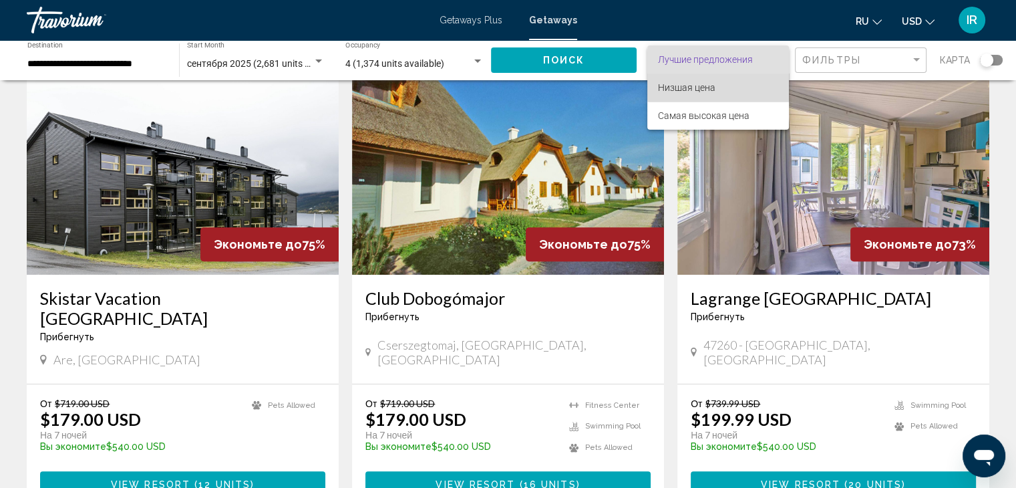
click at [753, 83] on span "Низшая цена" at bounding box center [718, 87] width 120 height 28
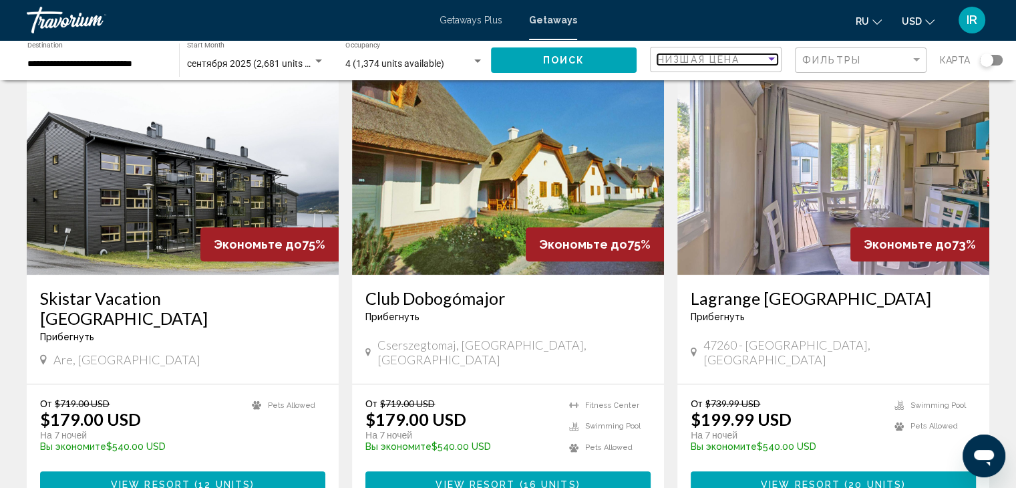
click at [739, 60] on span "Низшая цена" at bounding box center [698, 59] width 82 height 11
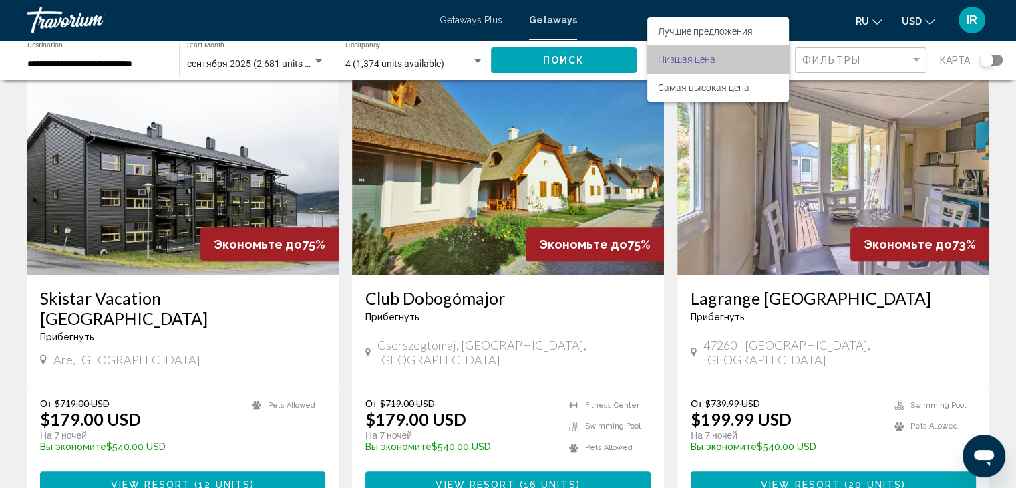
click at [742, 60] on span "Низшая цена" at bounding box center [718, 59] width 120 height 28
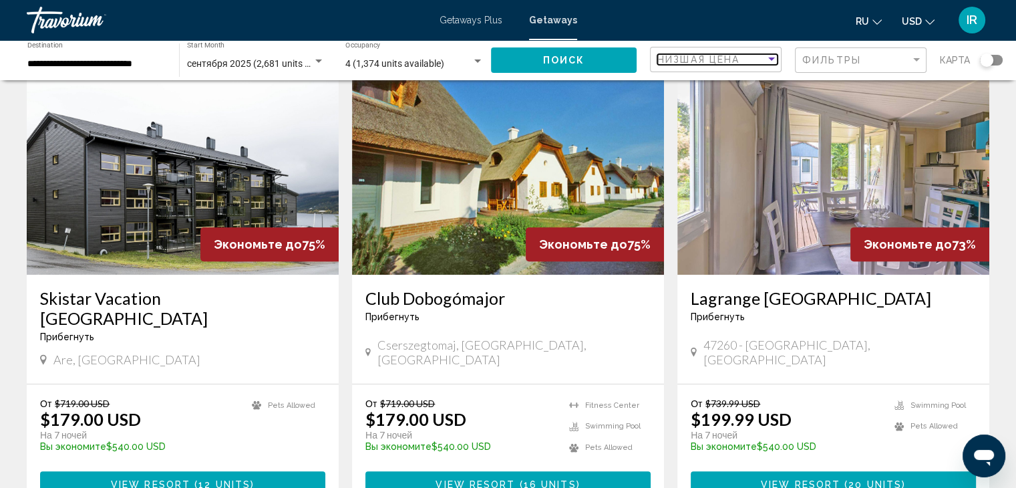
click at [739, 60] on span "Низшая цена" at bounding box center [698, 59] width 82 height 11
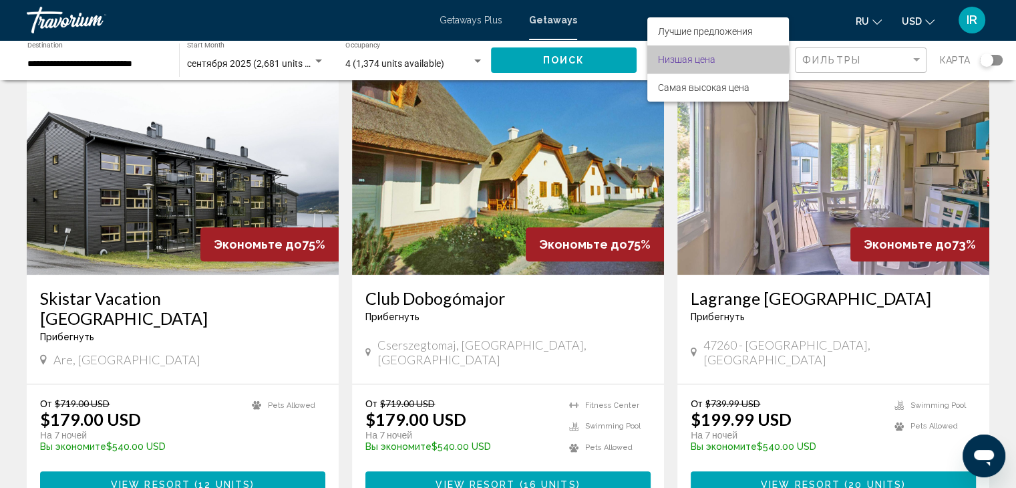
click at [686, 60] on span "Низшая цена" at bounding box center [686, 59] width 57 height 11
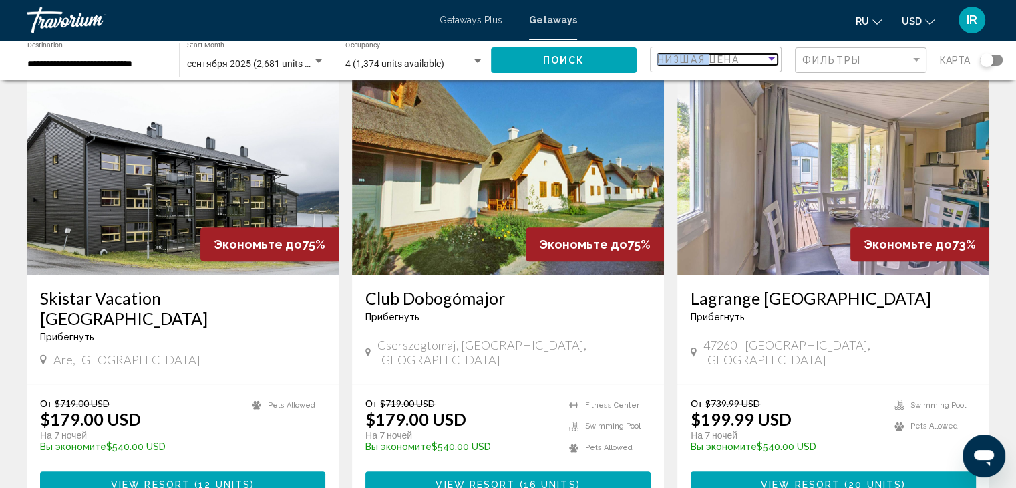
click at [686, 60] on span "Низшая цена" at bounding box center [698, 59] width 82 height 11
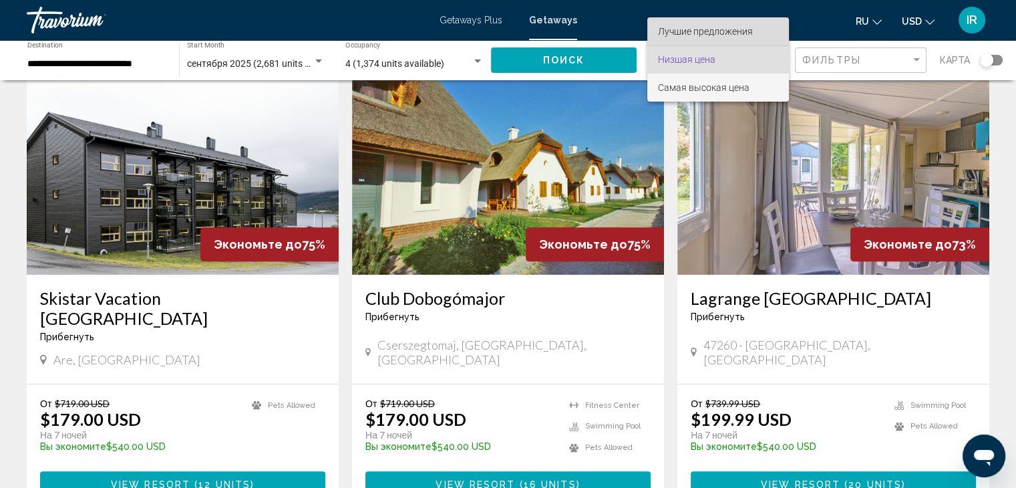
click at [724, 26] on span "Лучшие предложения" at bounding box center [705, 31] width 95 height 11
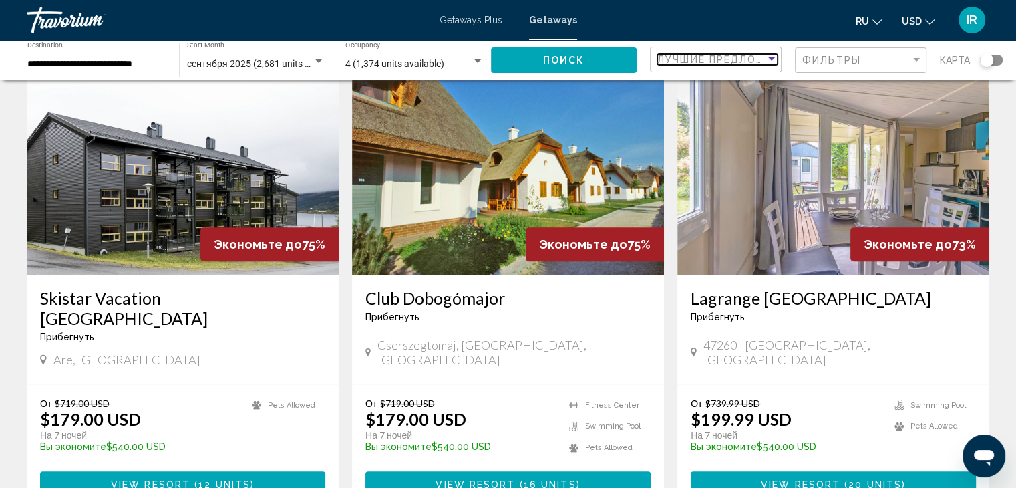
click at [770, 59] on div "Sort by" at bounding box center [771, 58] width 7 height 3
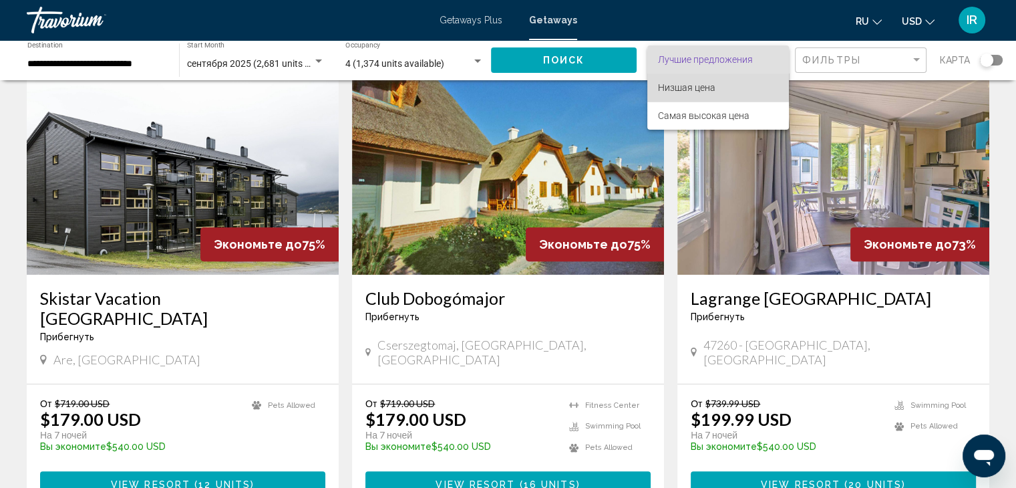
click at [749, 82] on span "Низшая цена" at bounding box center [718, 87] width 120 height 28
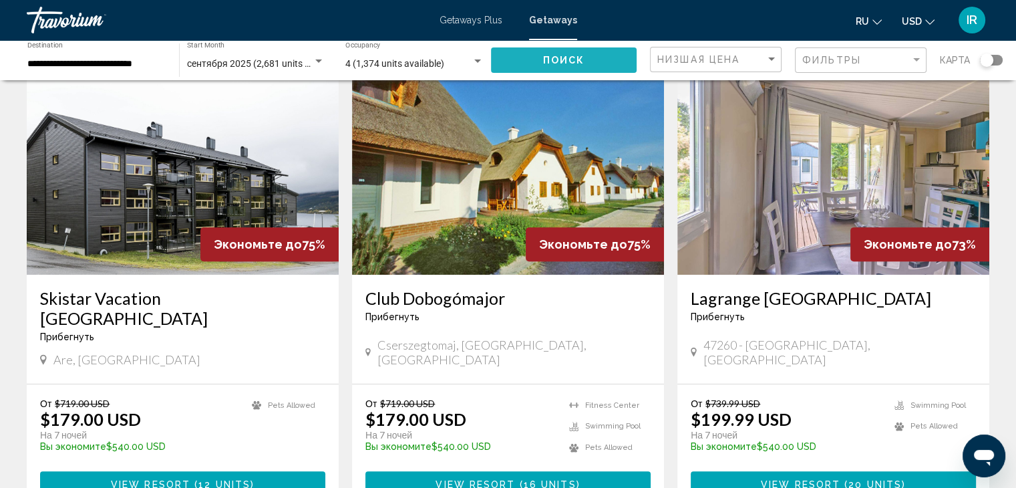
click at [596, 56] on button "Поиск" at bounding box center [564, 59] width 146 height 25
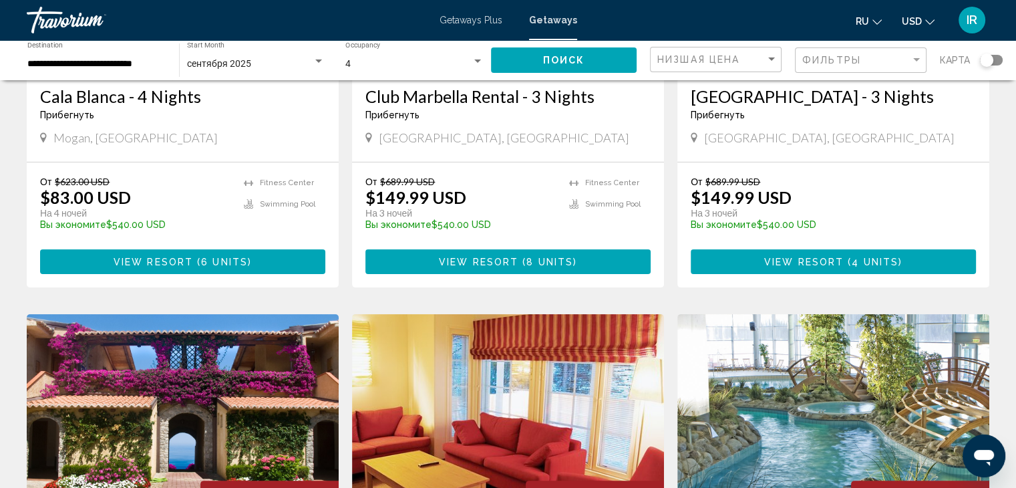
scroll to position [267, 0]
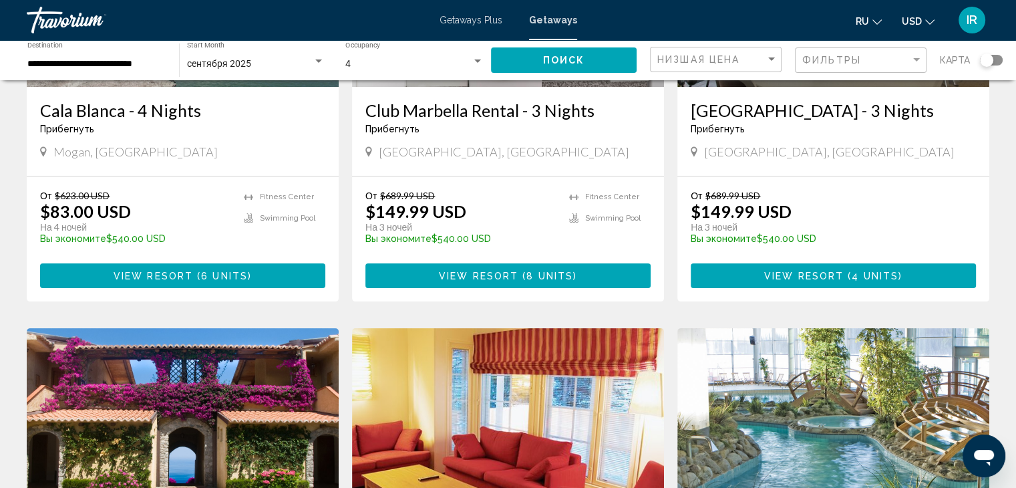
click at [498, 18] on span "Getaways Plus" at bounding box center [471, 20] width 63 height 11
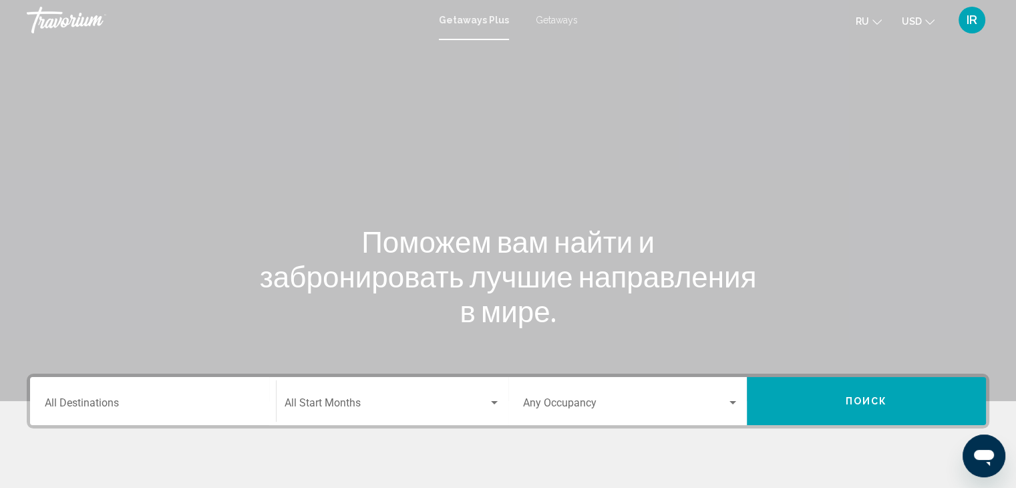
click at [243, 394] on div "Destination All Destinations" at bounding box center [153, 401] width 216 height 42
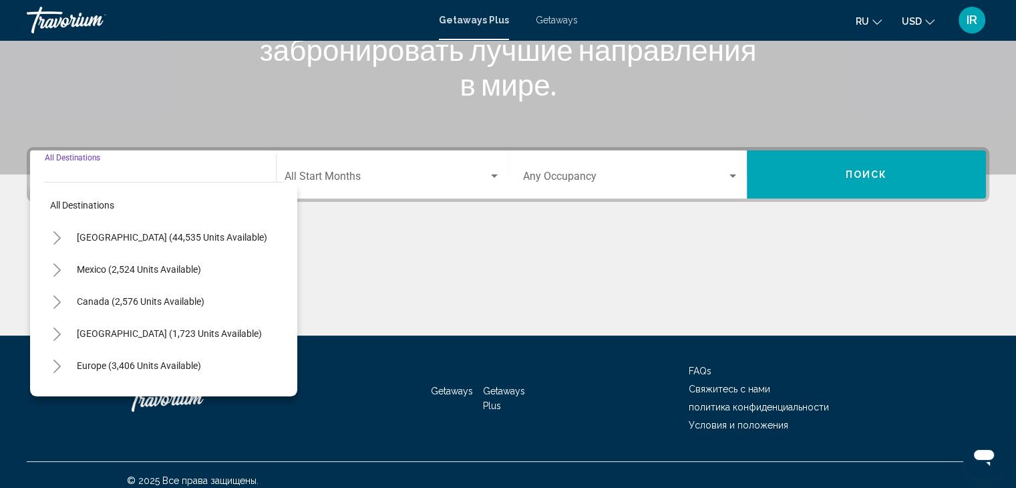
scroll to position [238, 0]
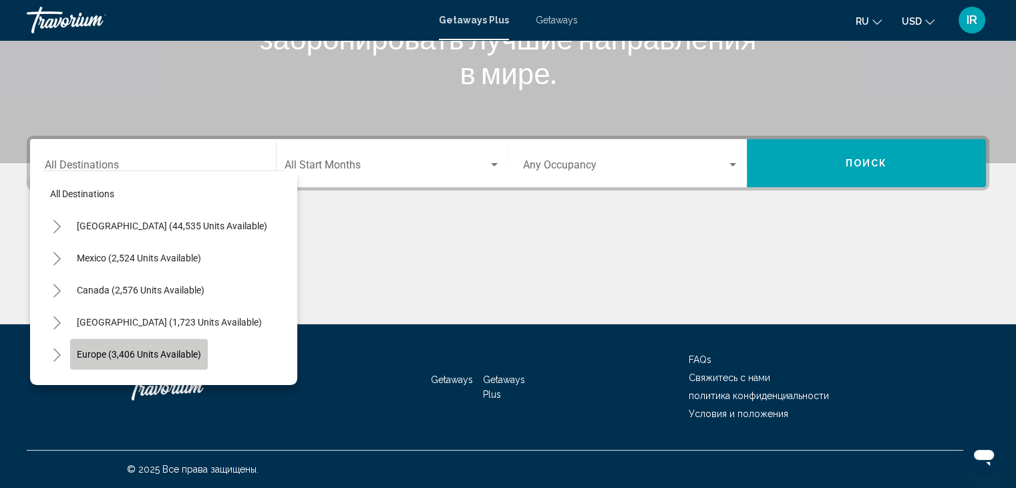
click at [188, 354] on span "Europe (3,406 units available)" at bounding box center [139, 354] width 124 height 11
type input "**********"
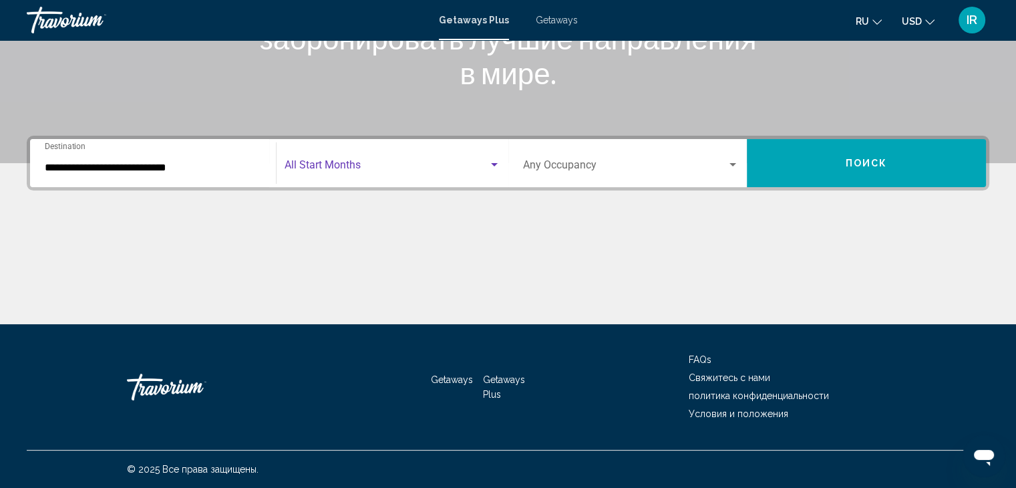
click at [496, 160] on div "Search widget" at bounding box center [494, 165] width 12 height 11
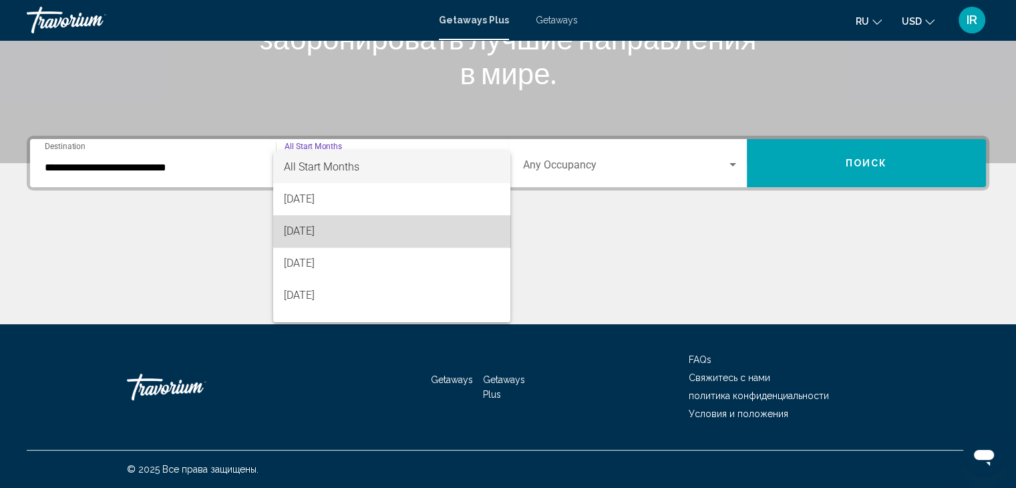
click at [401, 220] on span "[DATE]" at bounding box center [392, 231] width 216 height 32
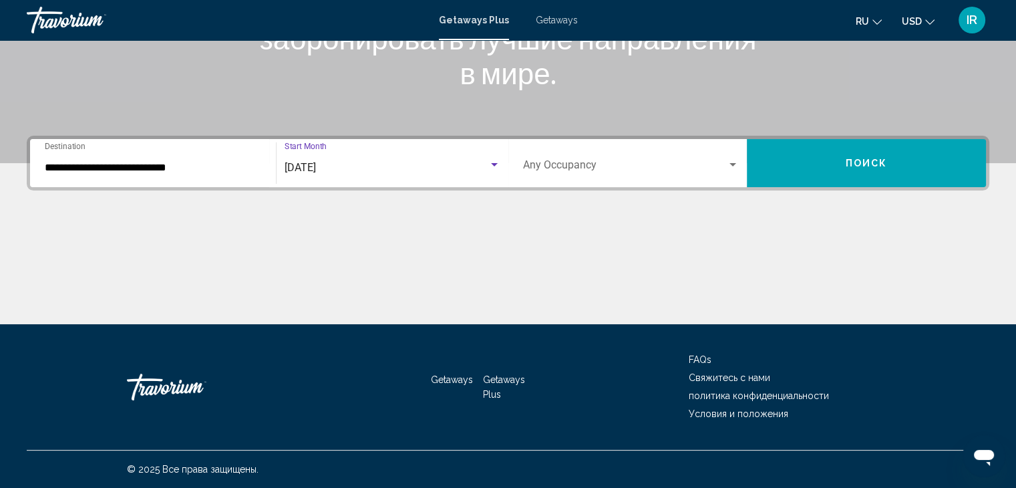
click at [731, 164] on div "Search widget" at bounding box center [732, 164] width 7 height 3
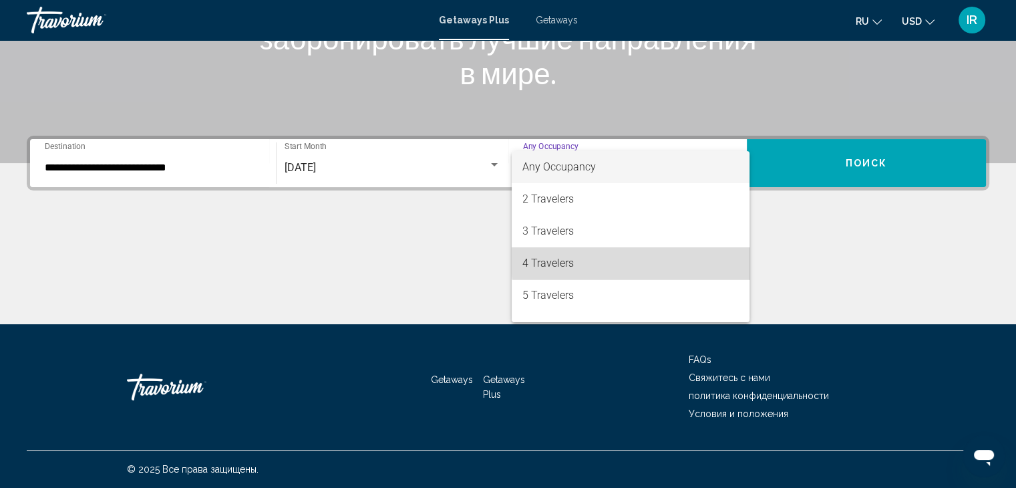
click at [684, 259] on span "4 Travelers" at bounding box center [630, 263] width 216 height 32
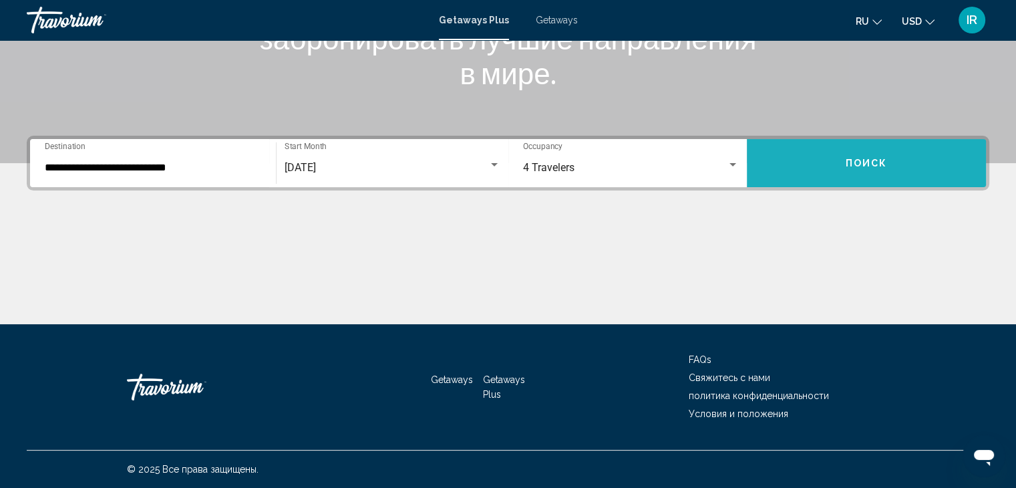
click at [826, 158] on button "Поиск" at bounding box center [866, 163] width 239 height 48
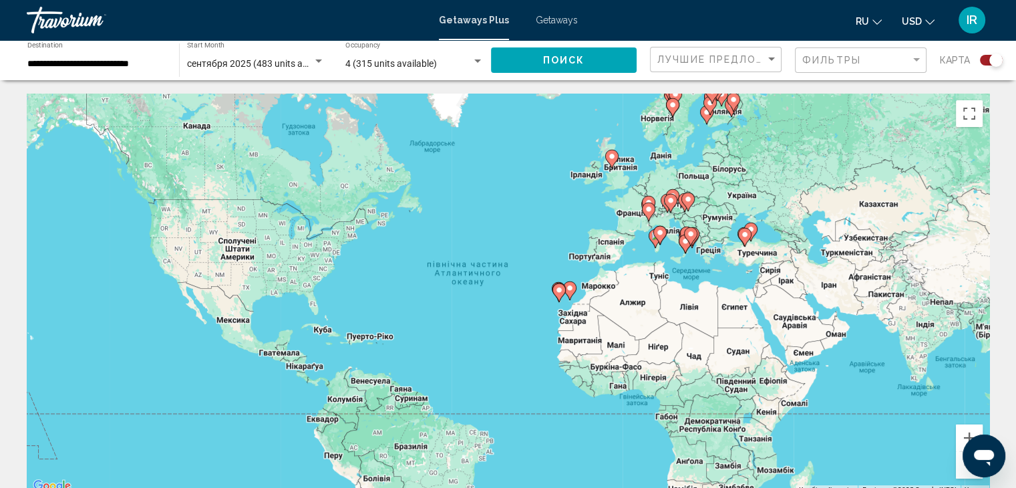
click at [711, 222] on div "Увімкніть режим перетягування за допомогою клавіатури, натиснувши Alt + Enter. …" at bounding box center [508, 294] width 963 height 401
click at [989, 62] on div "Search widget" at bounding box center [995, 59] width 13 height 13
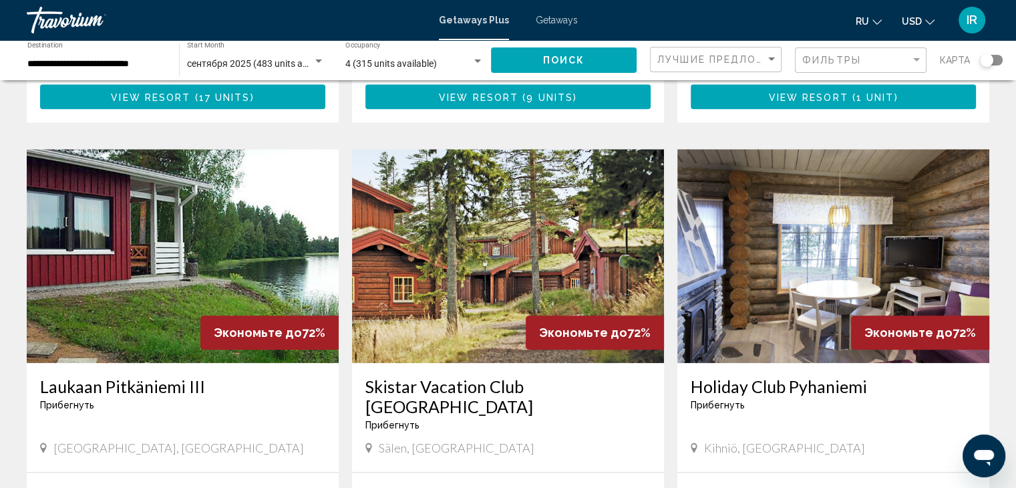
scroll to position [1363, 0]
